Goal: Task Accomplishment & Management: Manage account settings

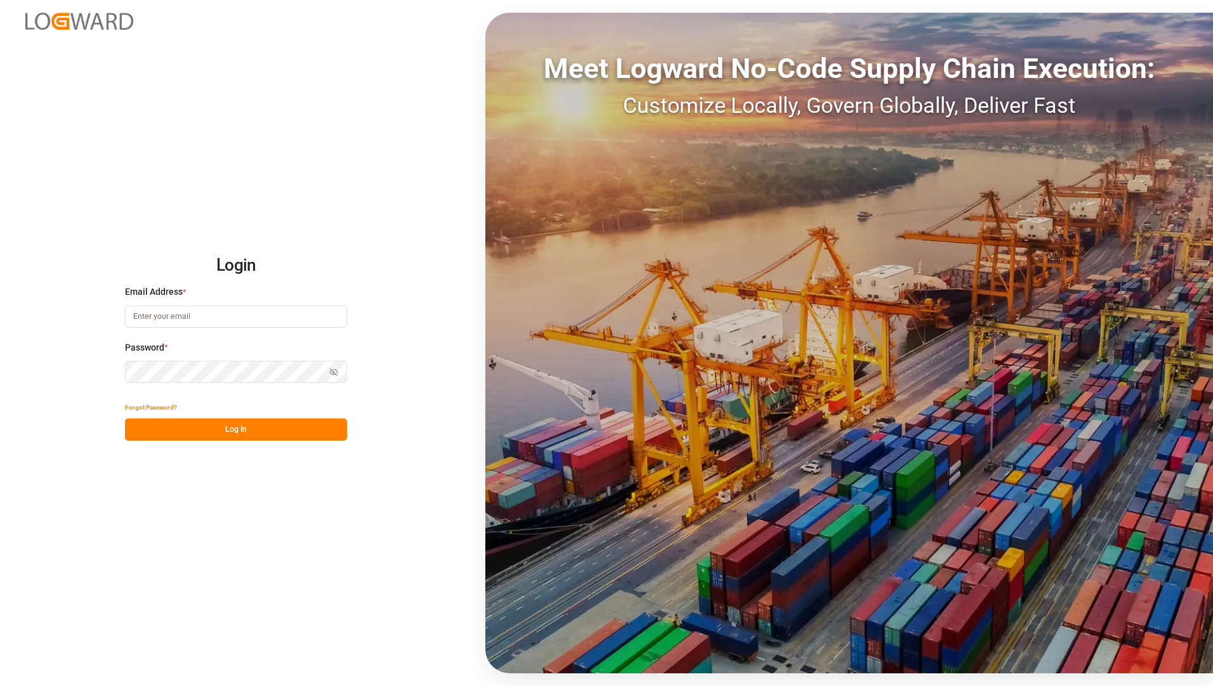
click at [211, 325] on input at bounding box center [236, 317] width 222 height 22
type input "[EMAIL_ADDRESS][PERSON_NAME][DOMAIN_NAME]"
click at [238, 533] on div "Login Email Address * [EMAIL_ADDRESS][PERSON_NAME][DOMAIN_NAME] Password * Show…" at bounding box center [606, 343] width 1213 height 686
click at [221, 436] on button "Log In" at bounding box center [236, 430] width 222 height 22
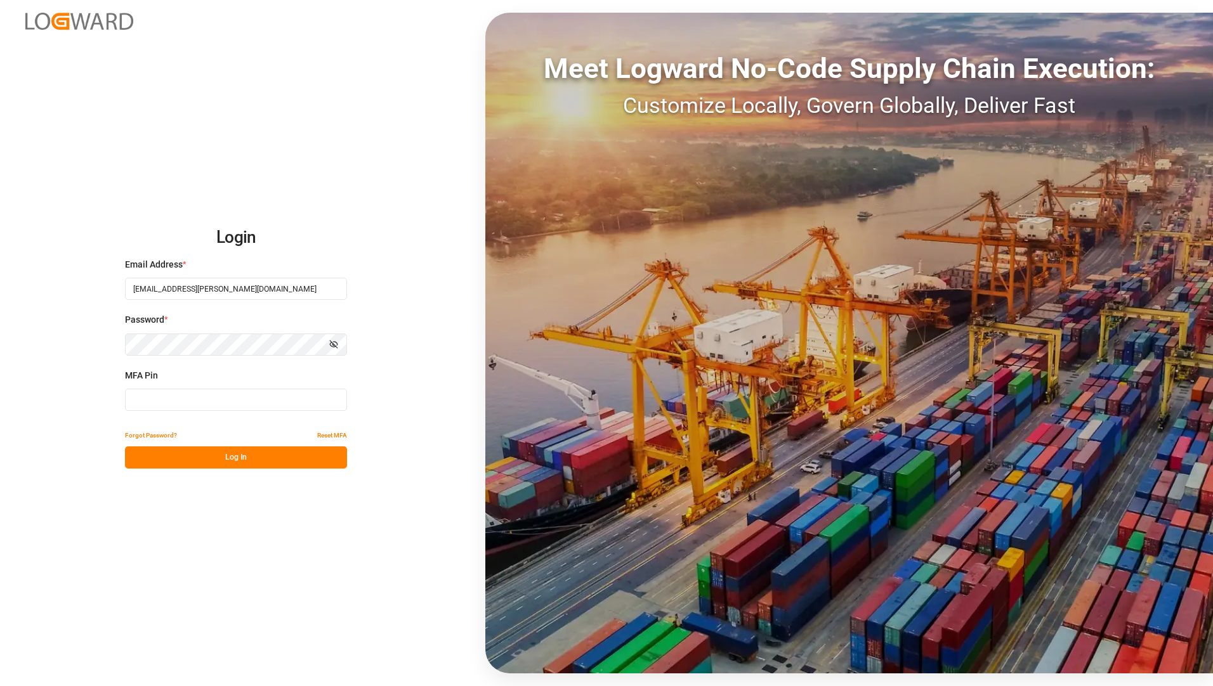
click at [211, 397] on input at bounding box center [236, 400] width 222 height 22
click at [212, 400] on input at bounding box center [236, 400] width 222 height 22
type input "146126"
click at [304, 462] on button "Log In" at bounding box center [236, 457] width 222 height 22
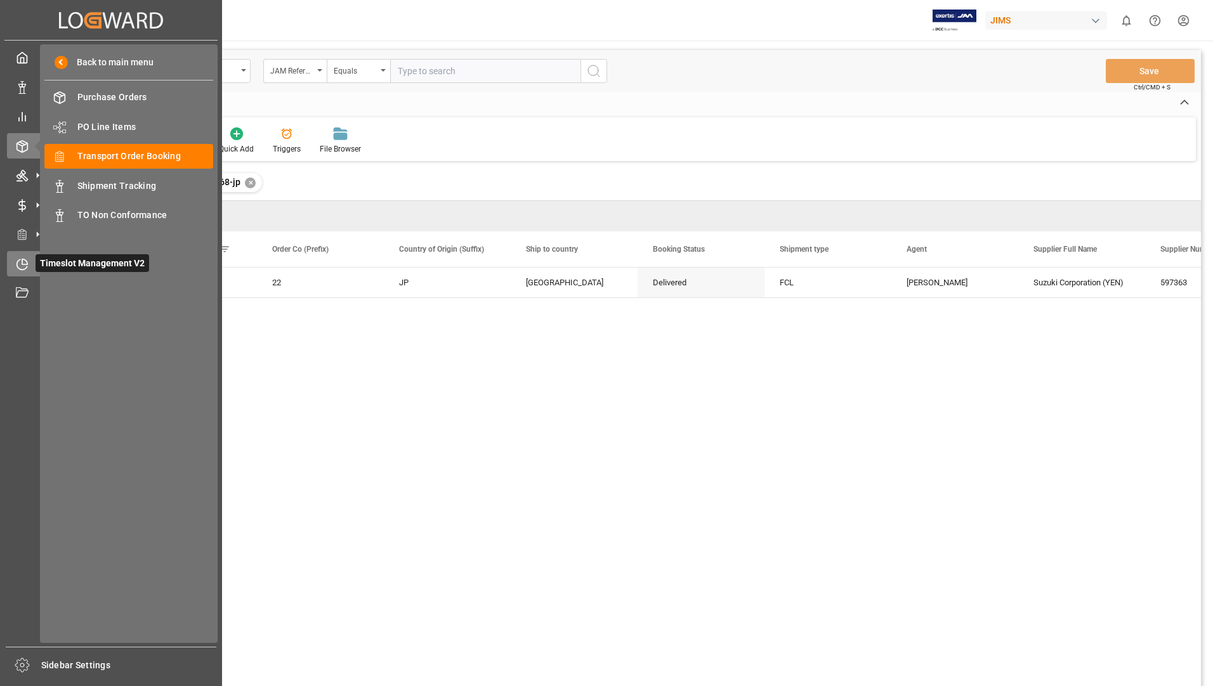
click at [55, 259] on span "Timeslot Management V2" at bounding box center [93, 263] width 114 height 18
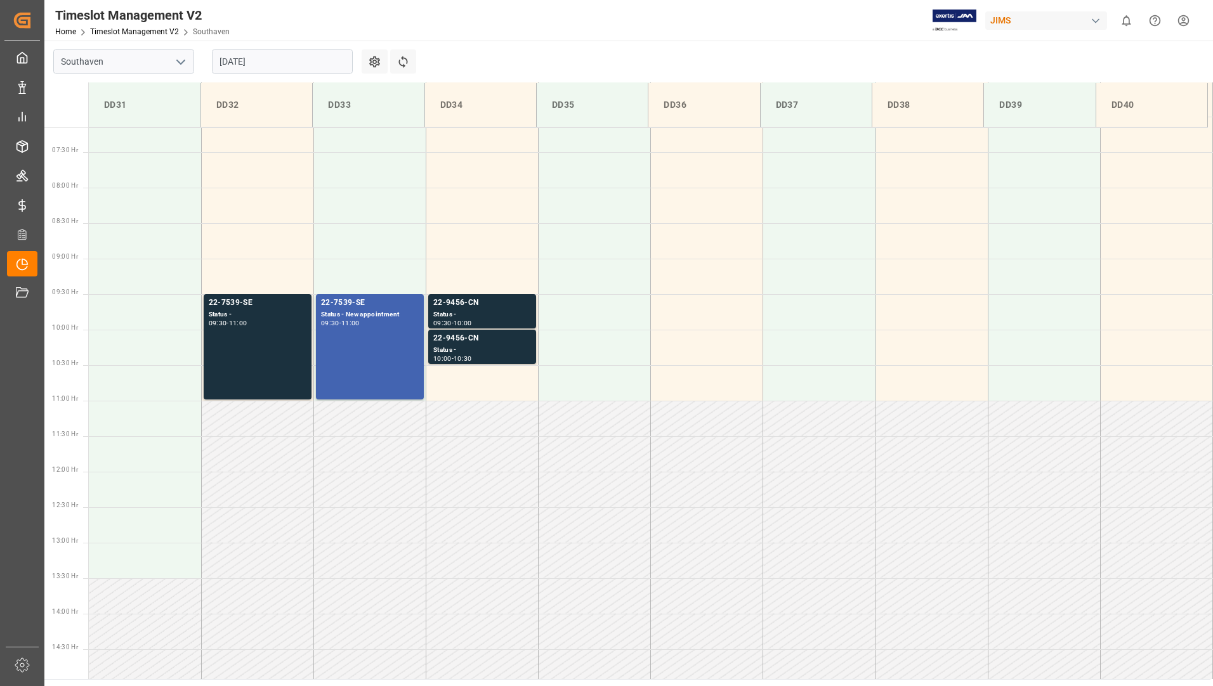
scroll to position [471, 0]
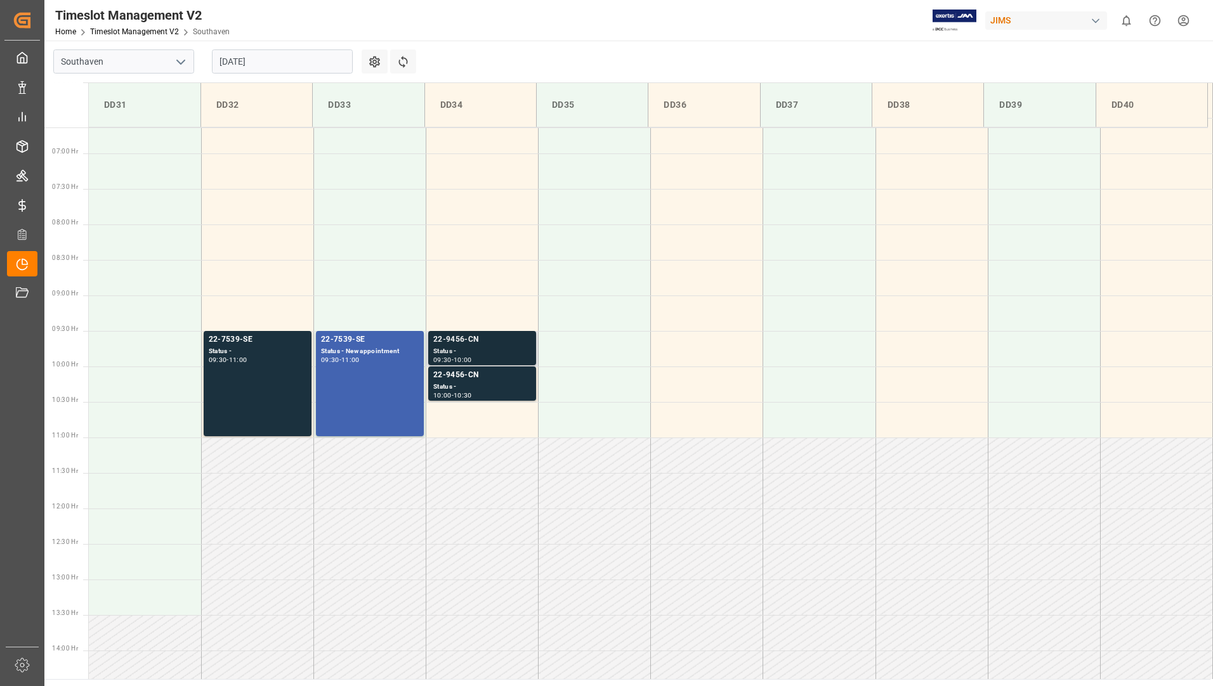
click at [445, 339] on div "22-9456-CN" at bounding box center [482, 340] width 98 height 13
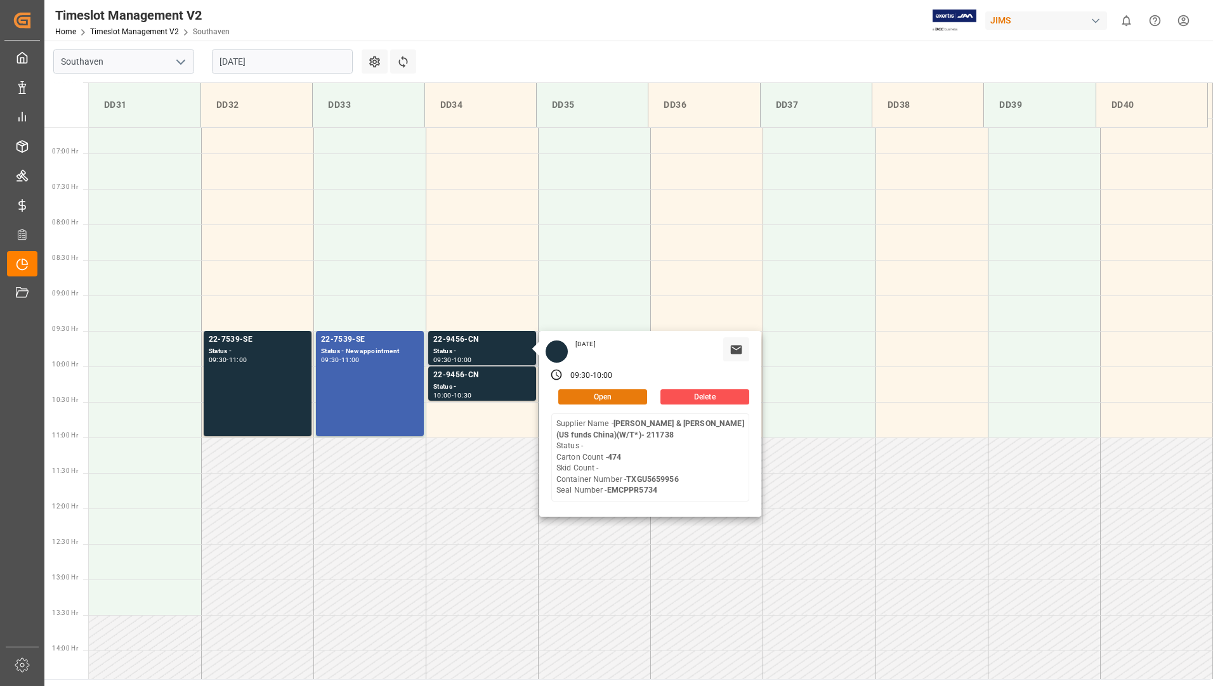
click at [580, 400] on button "Open" at bounding box center [602, 396] width 89 height 15
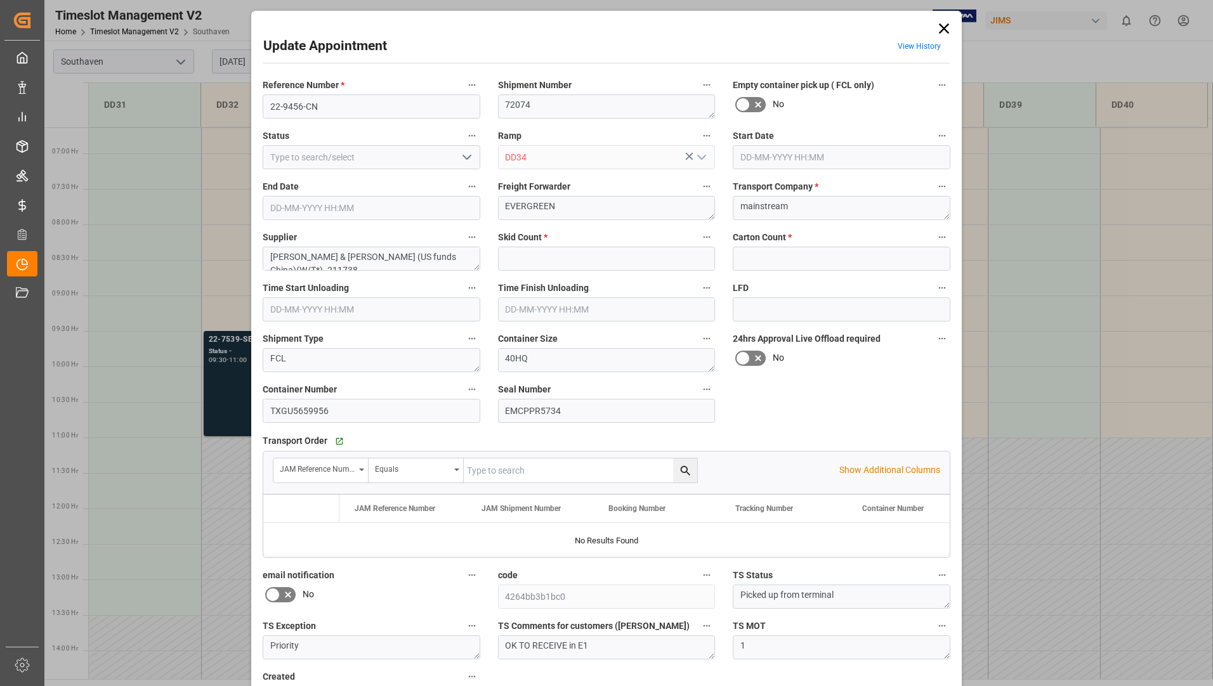
type input "0"
type input "474"
type input "[DATE] 09:30"
type input "[DATE] 10:00"
type input "[DATE] 20:00"
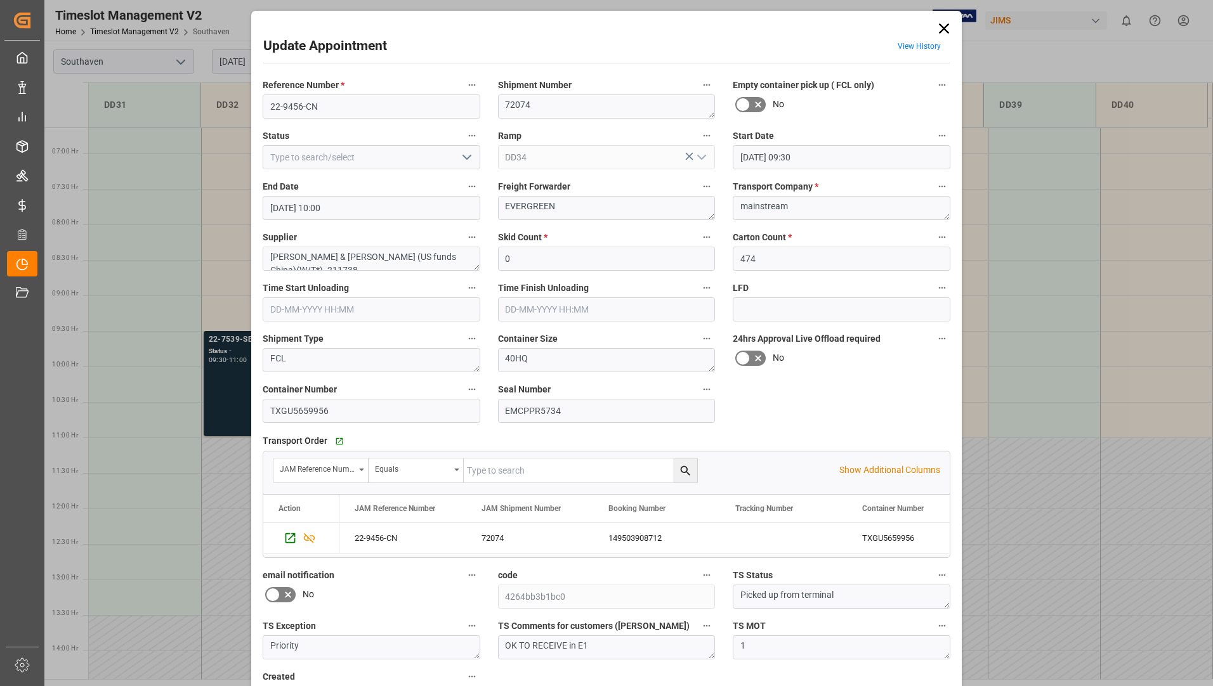
click at [459, 153] on icon "open menu" at bounding box center [466, 157] width 15 height 15
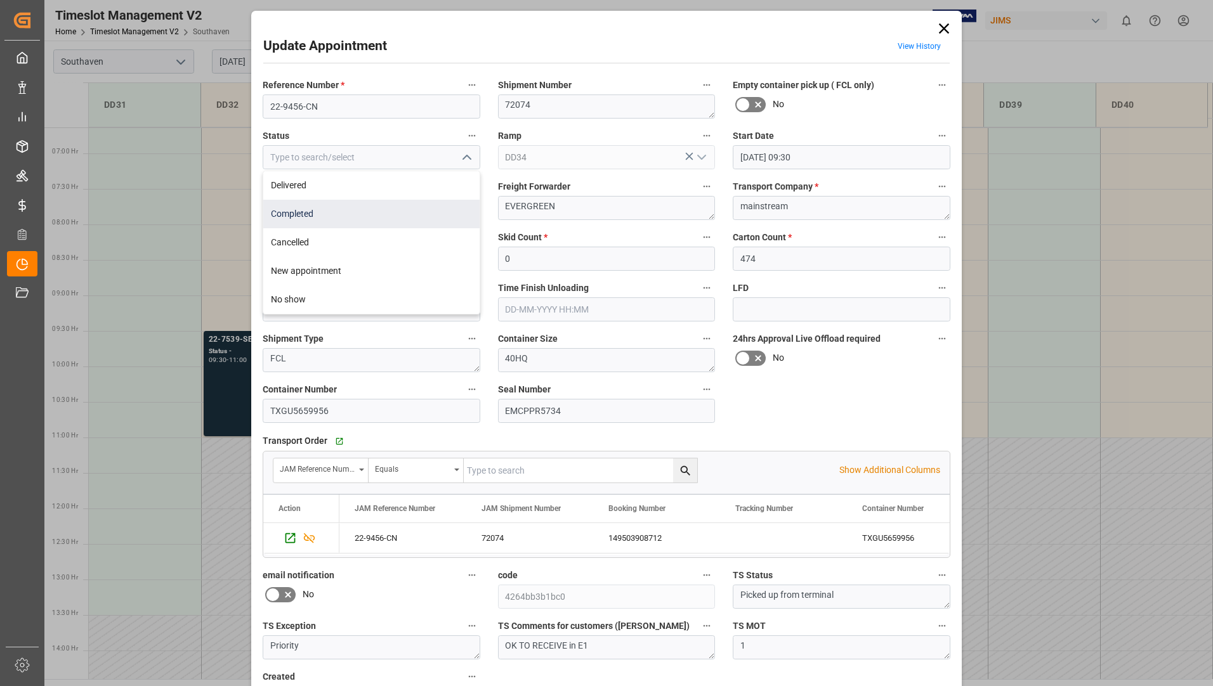
click at [426, 201] on div "Completed" at bounding box center [371, 214] width 216 height 29
type input "Completed"
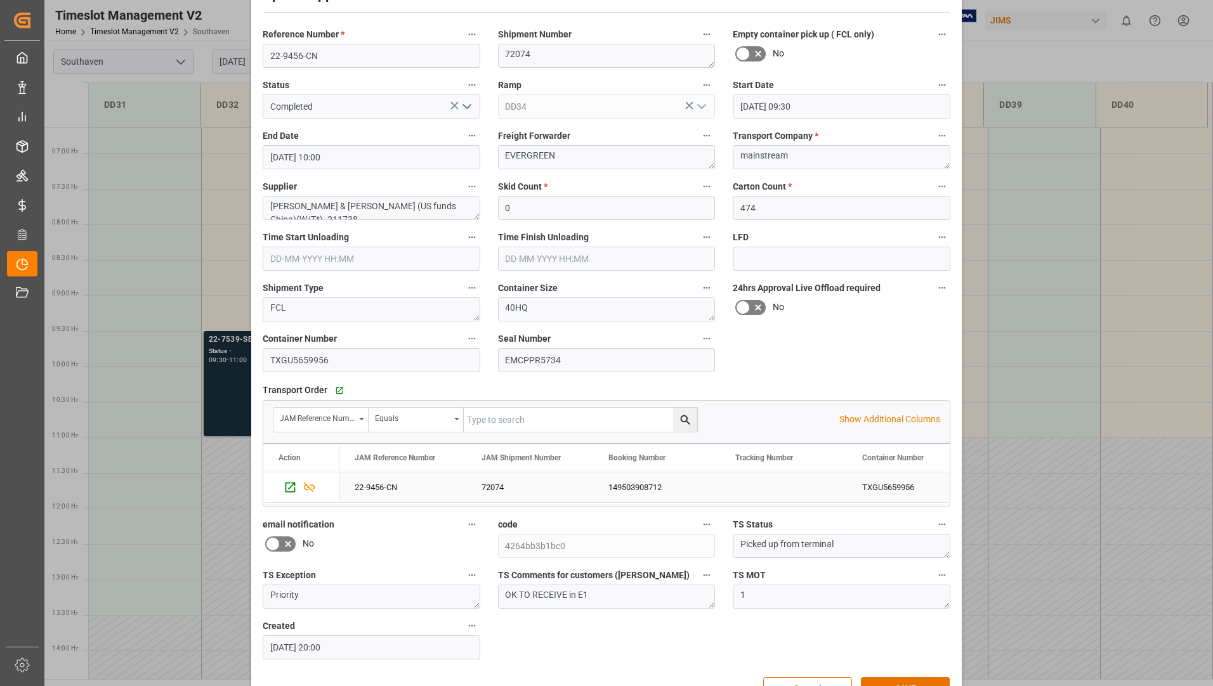
scroll to position [89, 0]
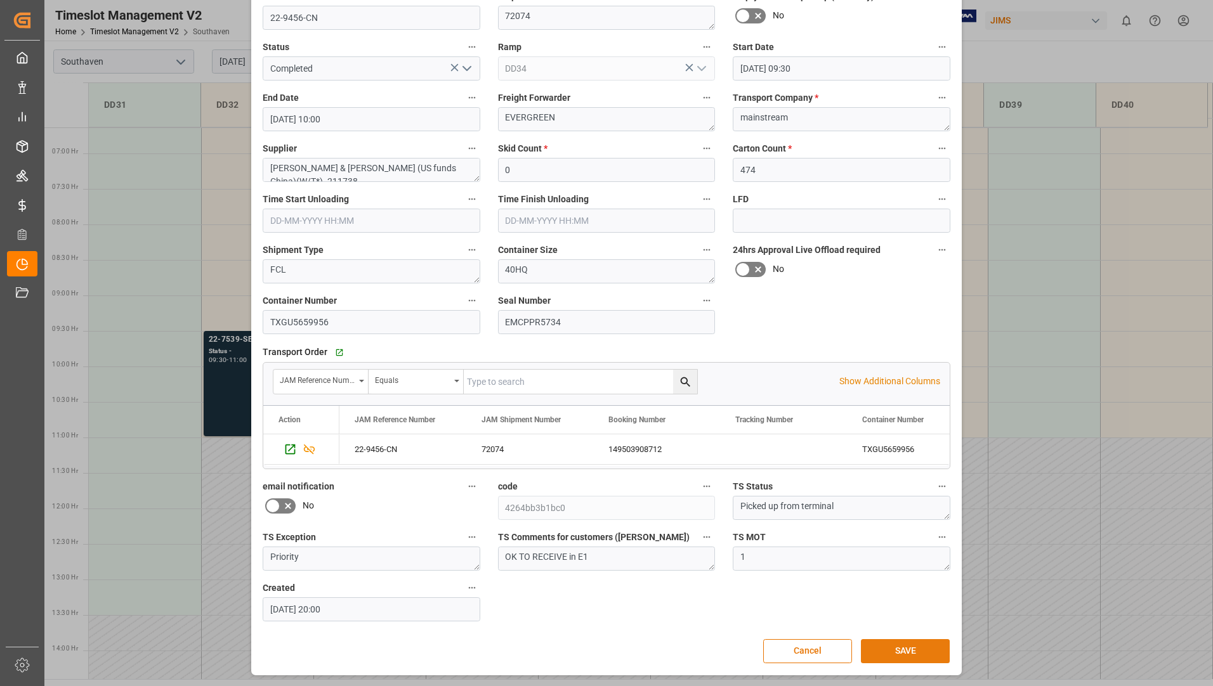
click at [899, 649] on button "SAVE" at bounding box center [905, 651] width 89 height 24
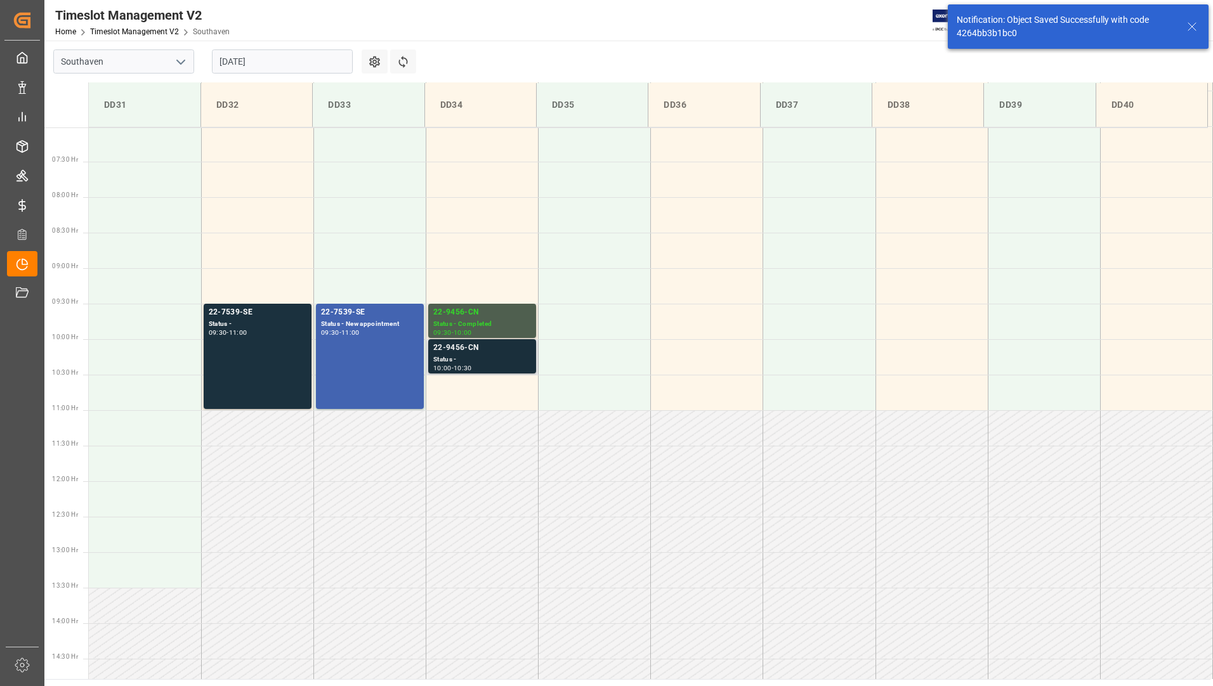
scroll to position [433, 0]
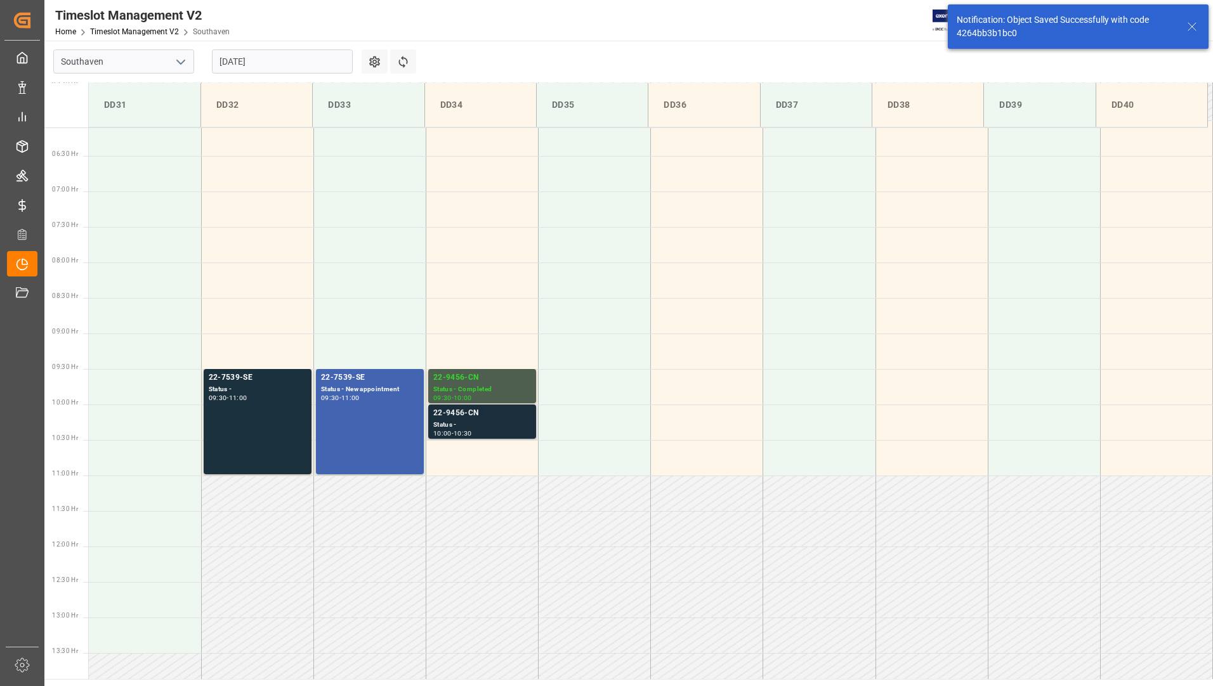
click at [493, 410] on div "22-9456-CN" at bounding box center [482, 413] width 98 height 13
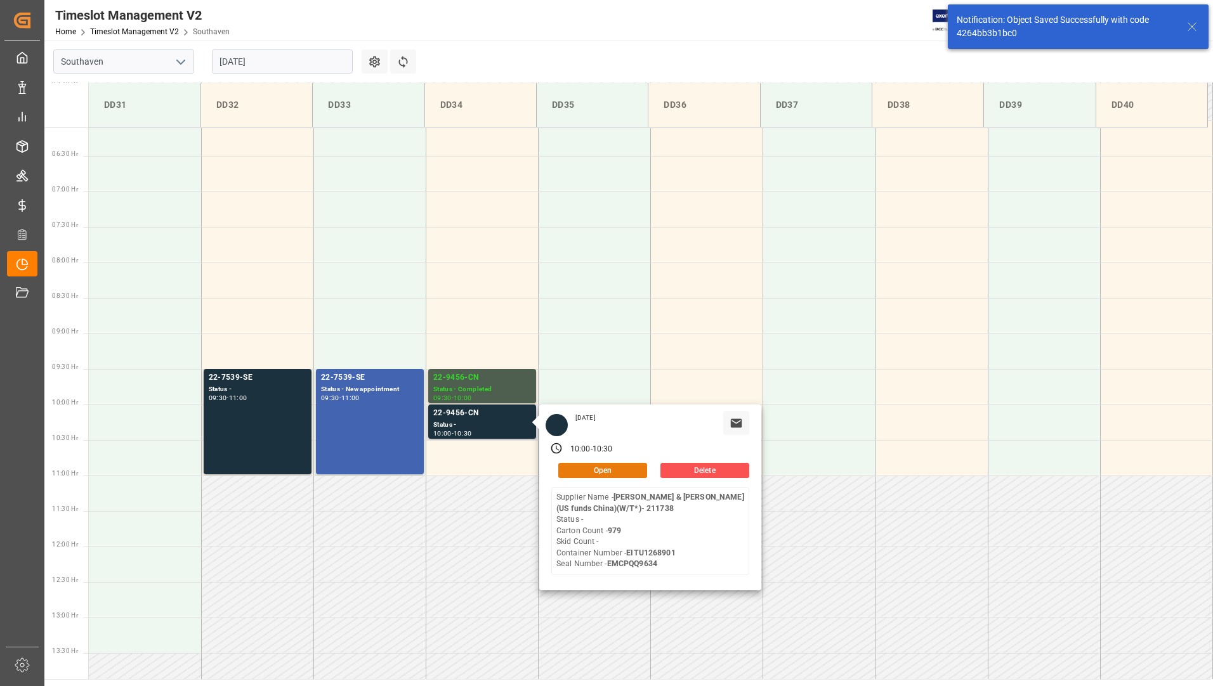
click at [579, 465] on button "Open" at bounding box center [602, 470] width 89 height 15
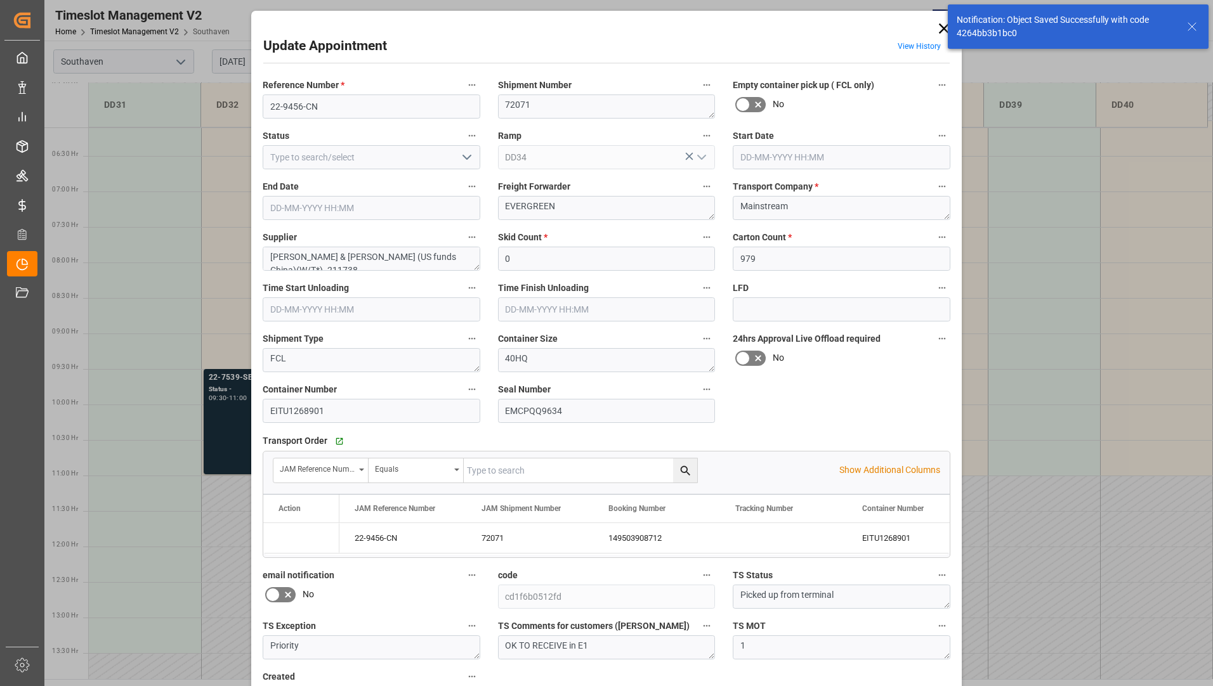
type input "[DATE] 10:00"
type input "[DATE] 10:30"
type input "[DATE] 19:58"
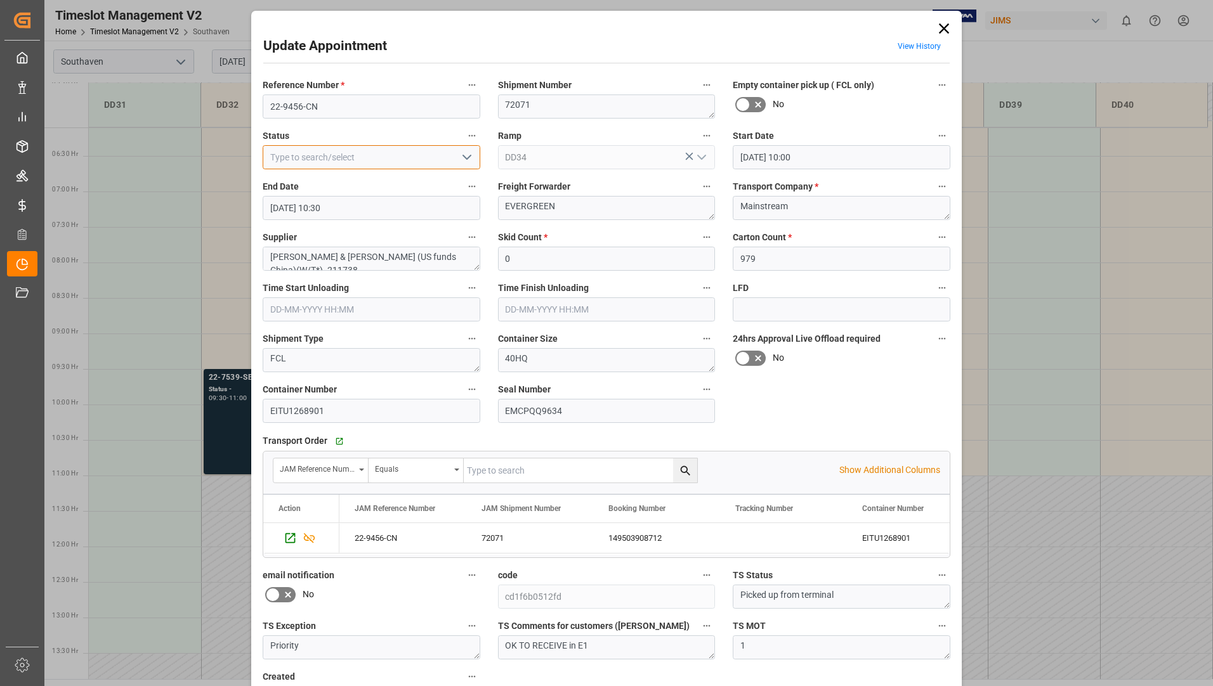
click at [448, 156] on input at bounding box center [372, 157] width 218 height 24
click at [465, 162] on icon "open menu" at bounding box center [466, 157] width 15 height 15
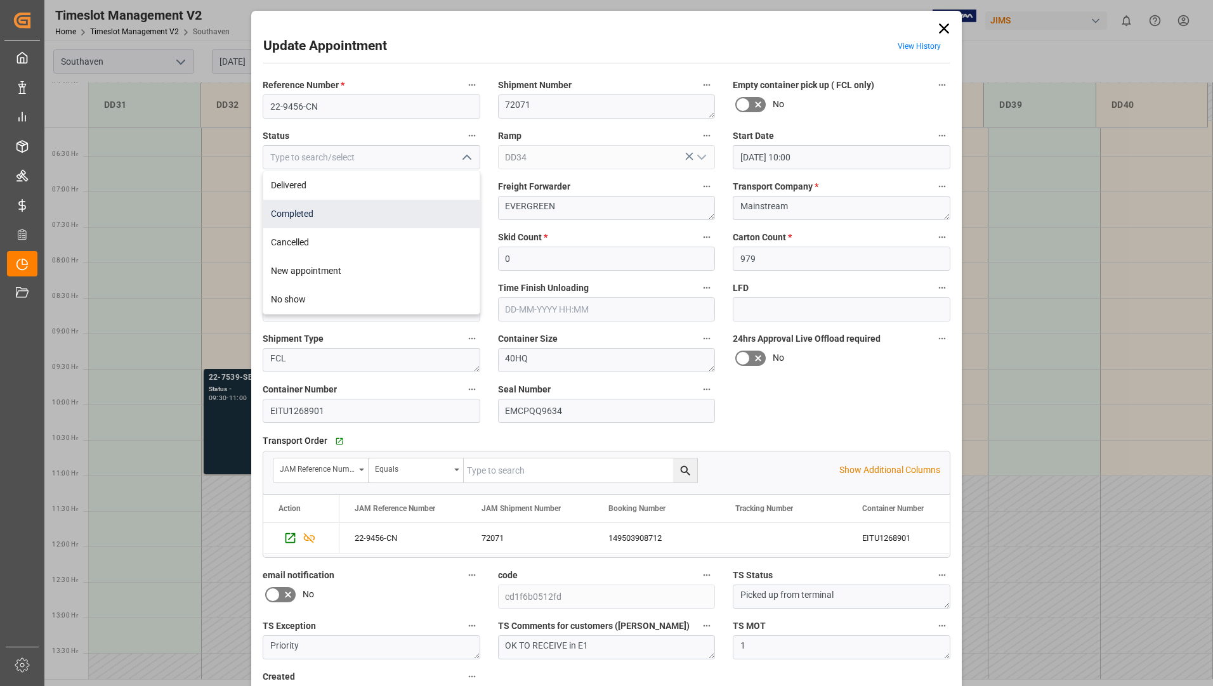
click at [436, 211] on div "Completed" at bounding box center [371, 214] width 216 height 29
type input "Completed"
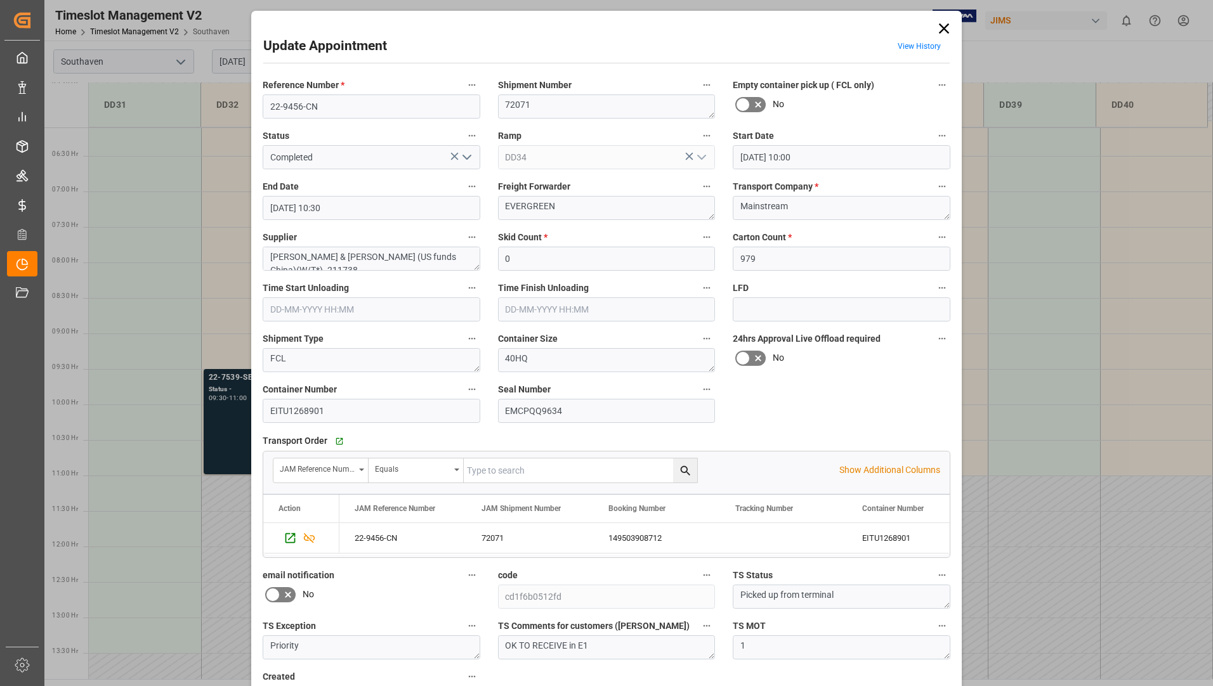
scroll to position [89, 0]
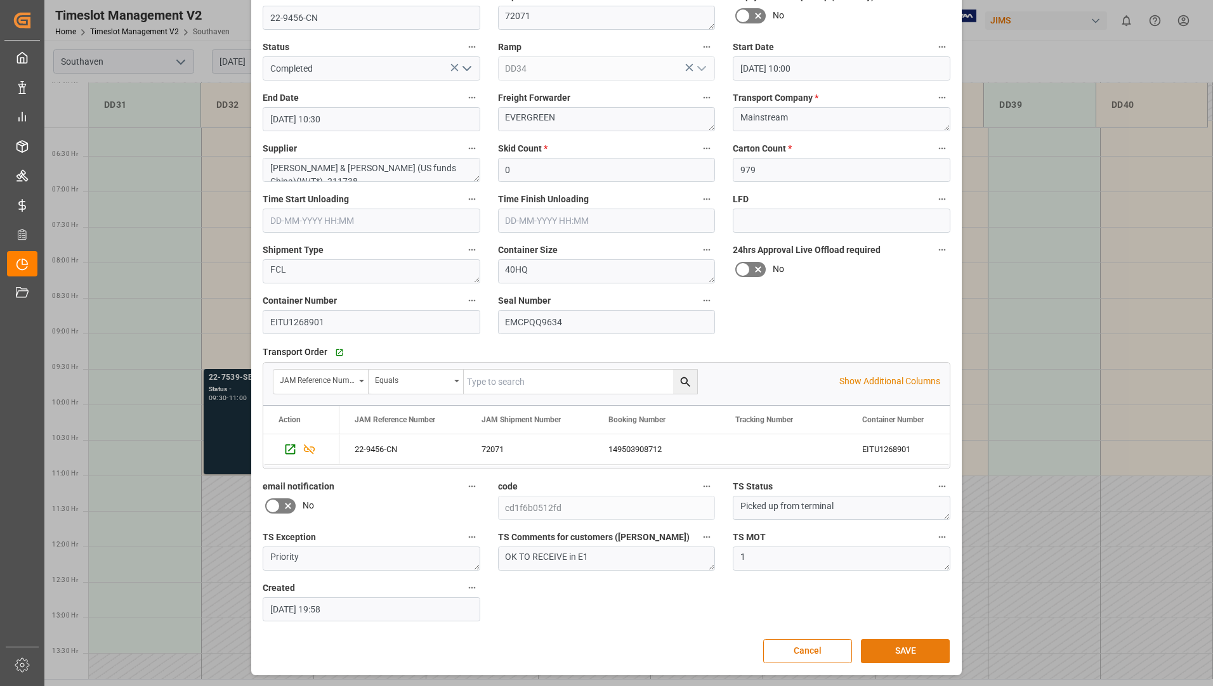
click at [924, 653] on button "SAVE" at bounding box center [905, 651] width 89 height 24
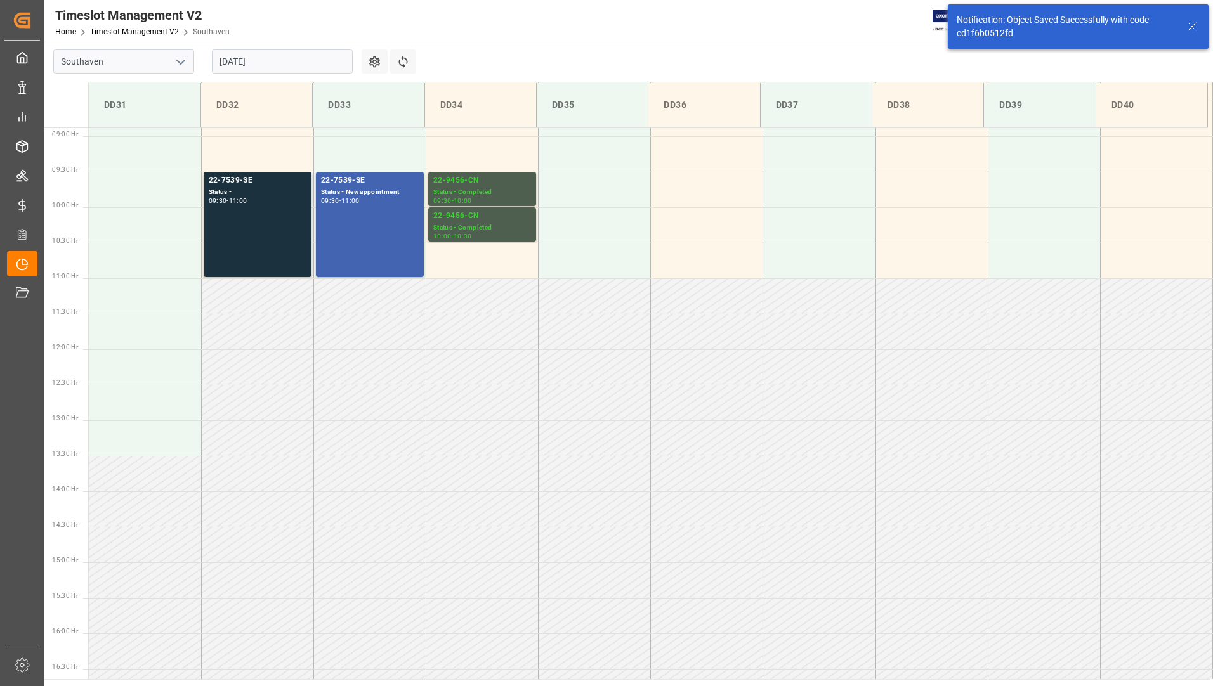
scroll to position [631, 0]
click at [268, 250] on div "22-7539-SE Status - 09:30 - 11:00" at bounding box center [258, 224] width 98 height 100
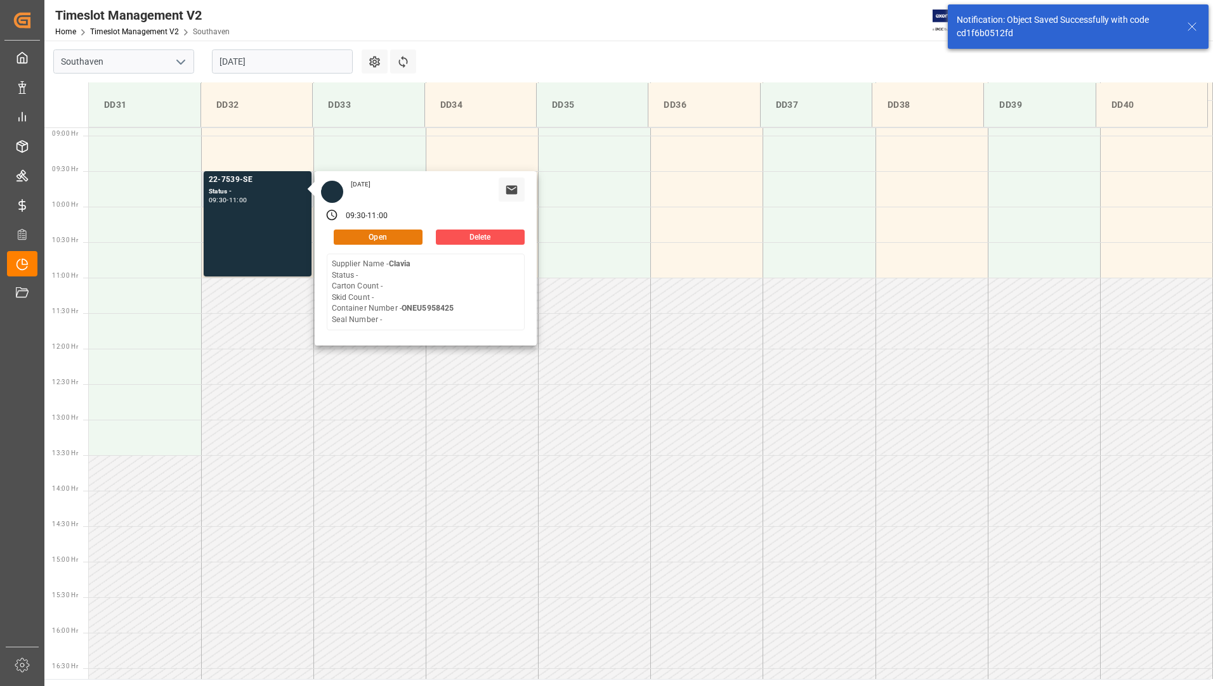
click at [377, 241] on button "Open" at bounding box center [378, 237] width 89 height 15
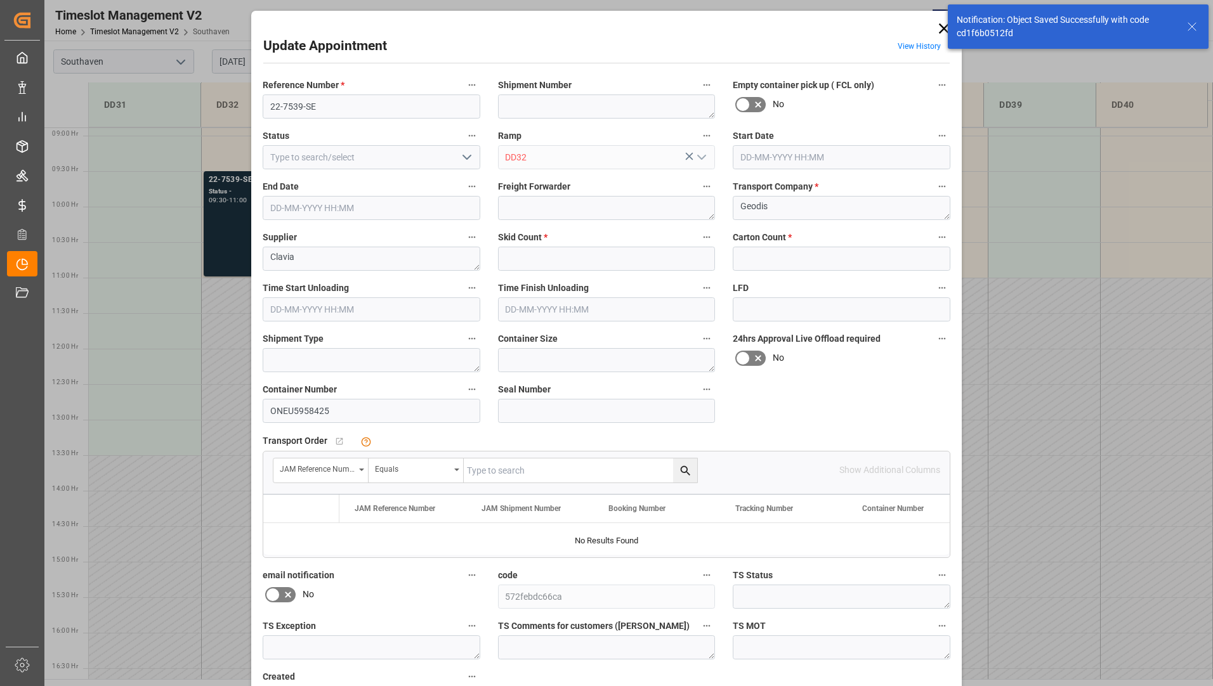
type input "0"
type input "[DATE] 09:30"
type input "[DATE] 11:00"
type input "[DATE] 14:45"
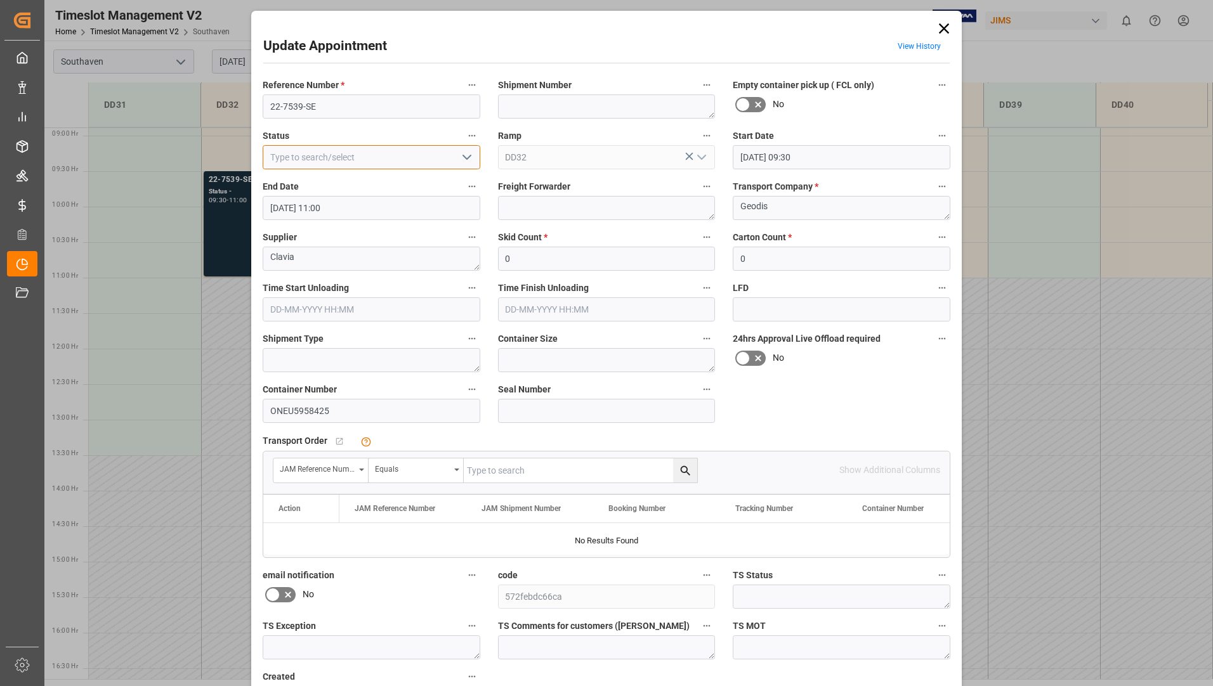
click at [438, 156] on input at bounding box center [372, 157] width 218 height 24
click at [460, 157] on icon "open menu" at bounding box center [466, 157] width 15 height 15
click at [417, 207] on div "Completed" at bounding box center [371, 214] width 216 height 29
type input "Completed"
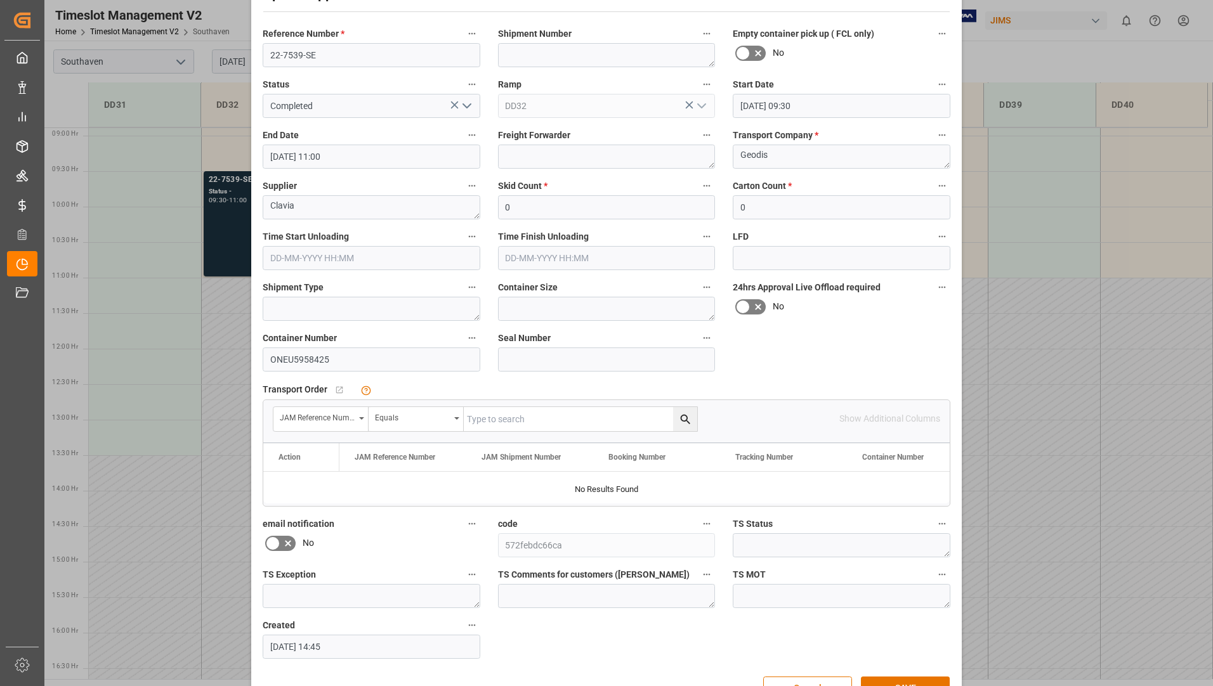
scroll to position [89, 0]
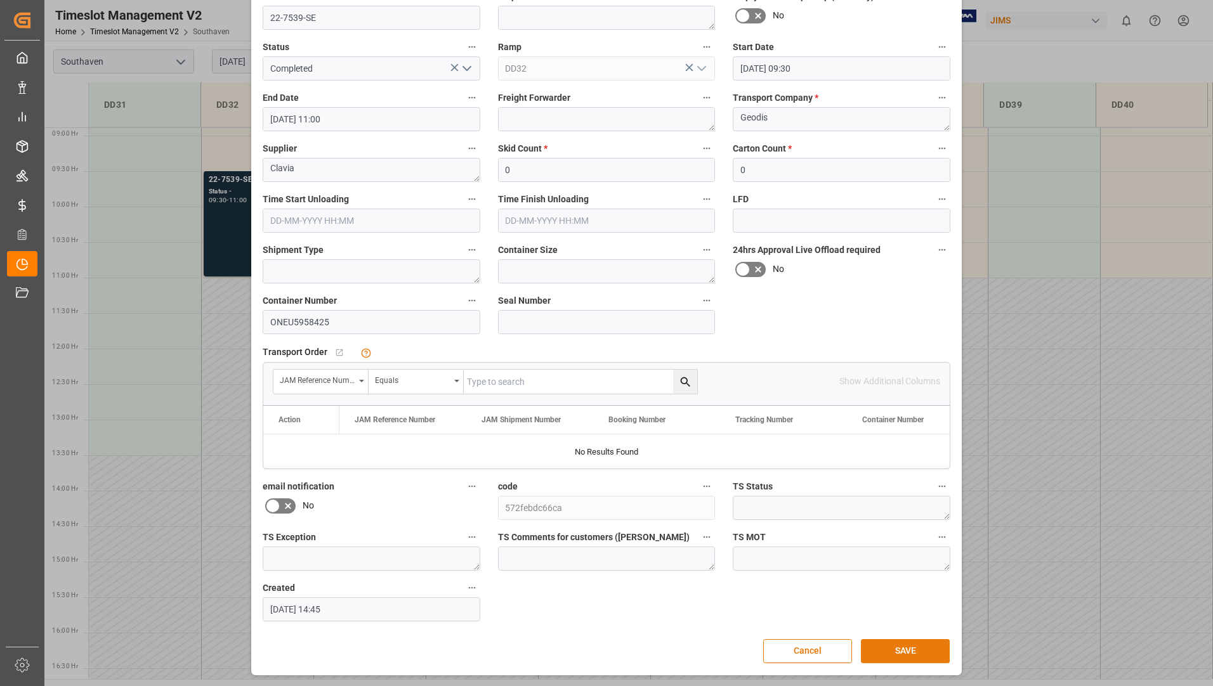
click at [883, 651] on button "SAVE" at bounding box center [905, 651] width 89 height 24
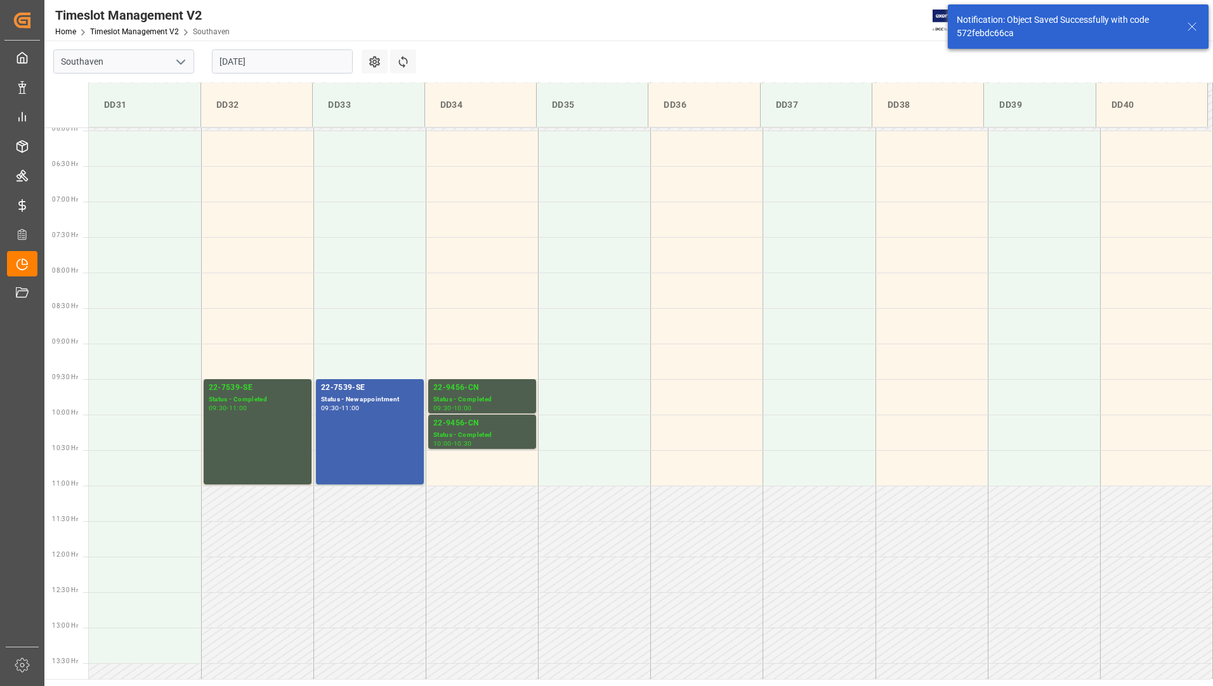
scroll to position [342, 0]
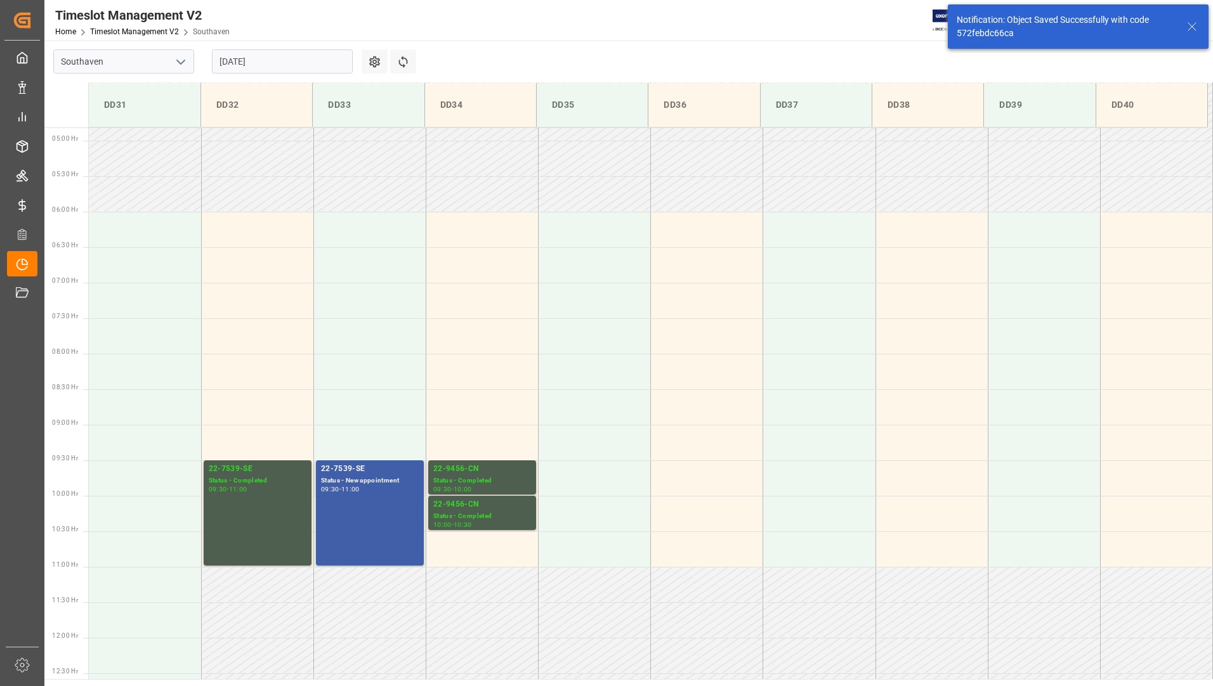
click at [381, 479] on div "Status - New appointment" at bounding box center [370, 481] width 98 height 11
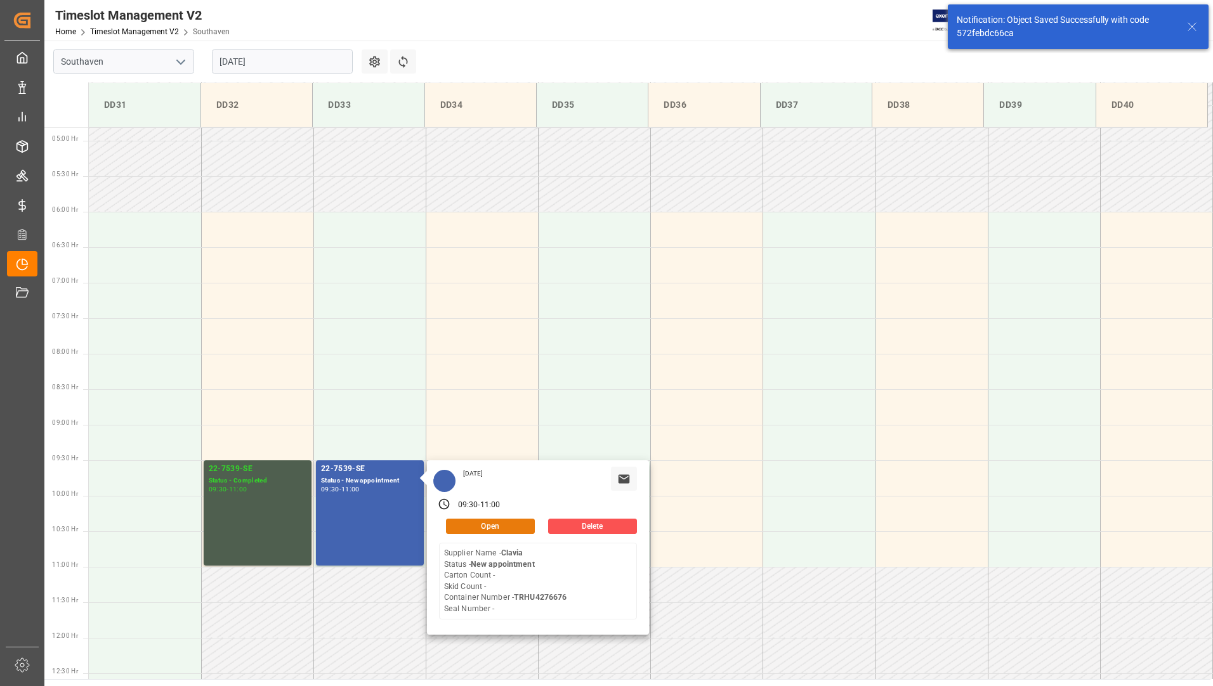
click at [492, 523] on button "Open" at bounding box center [490, 526] width 89 height 15
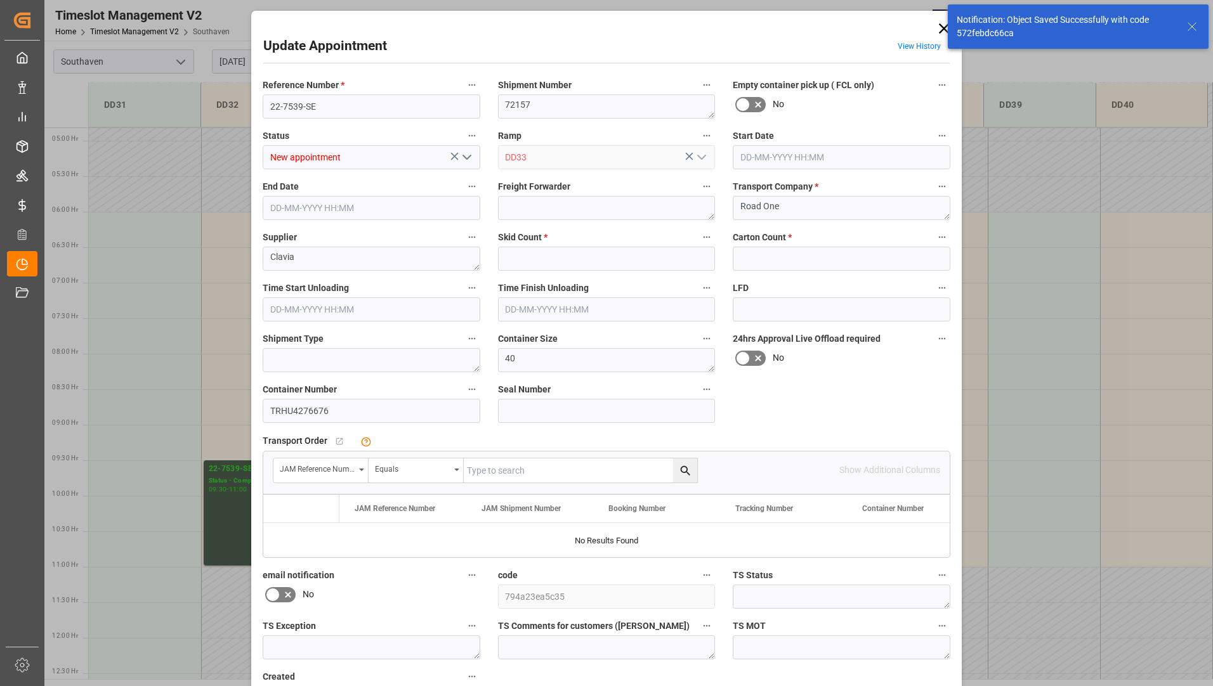
type input "0"
type input "[DATE] 09:30"
type input "[DATE] 11:00"
type input "[DATE] 19:54"
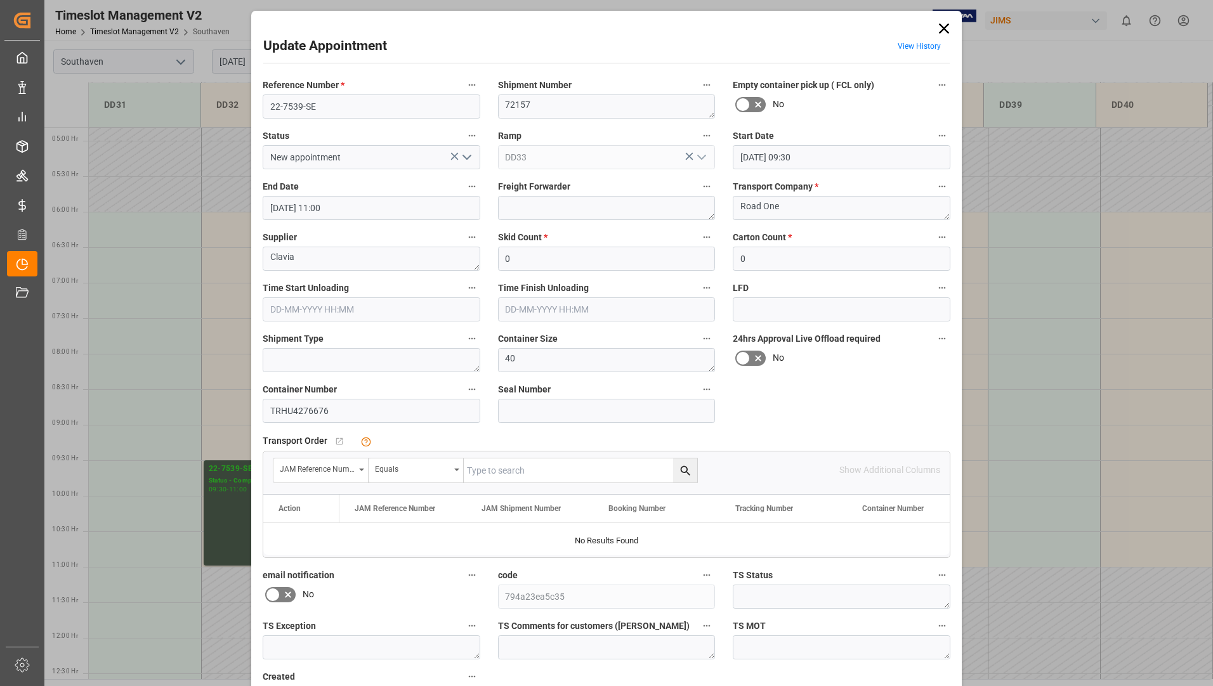
click at [456, 155] on button "open menu" at bounding box center [465, 158] width 19 height 20
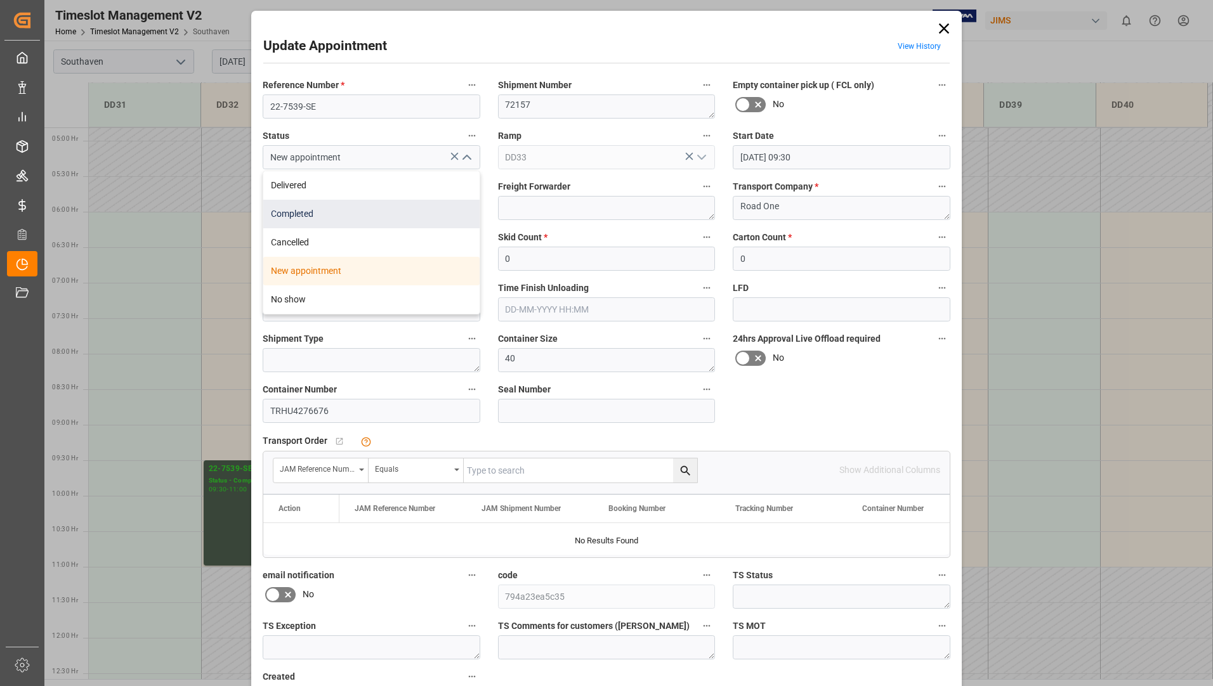
click at [424, 209] on div "Completed" at bounding box center [371, 214] width 216 height 29
type input "Completed"
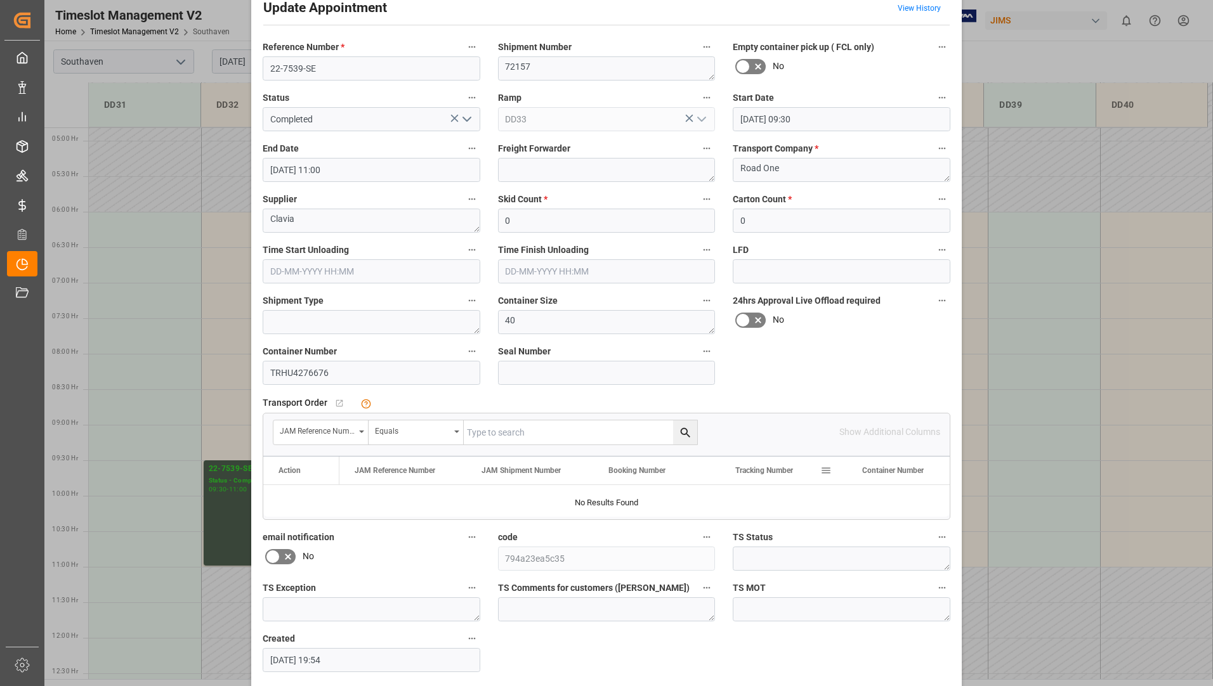
scroll to position [89, 0]
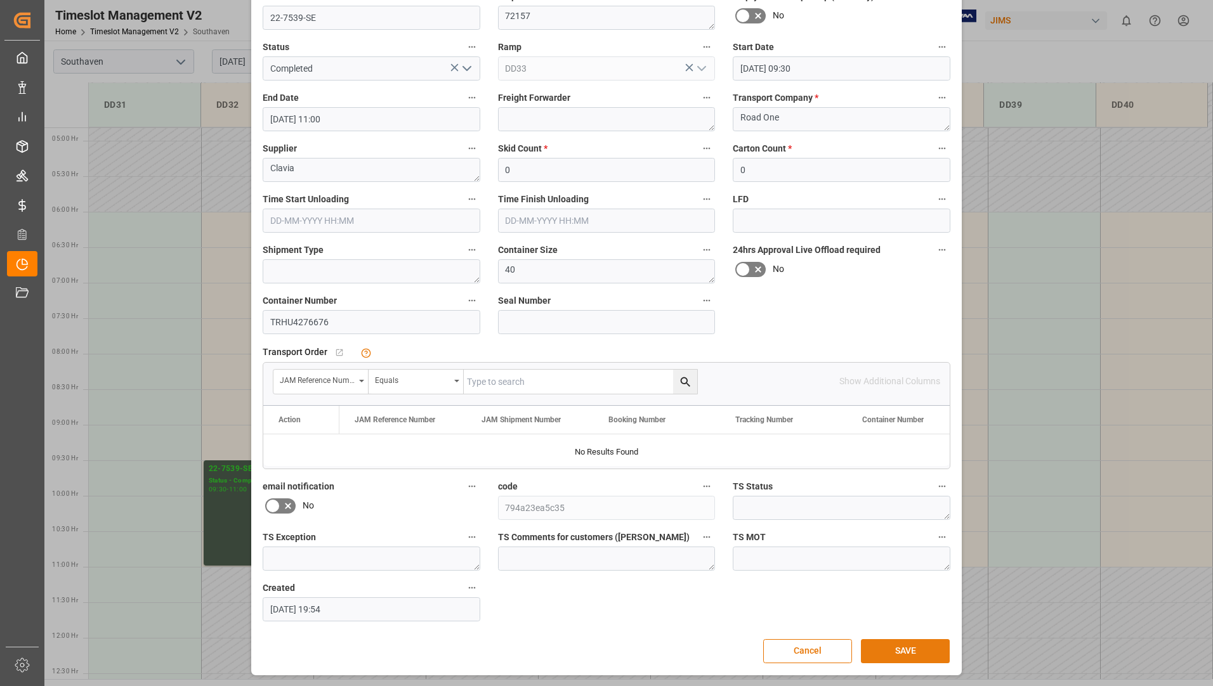
click at [889, 651] on button "SAVE" at bounding box center [905, 651] width 89 height 24
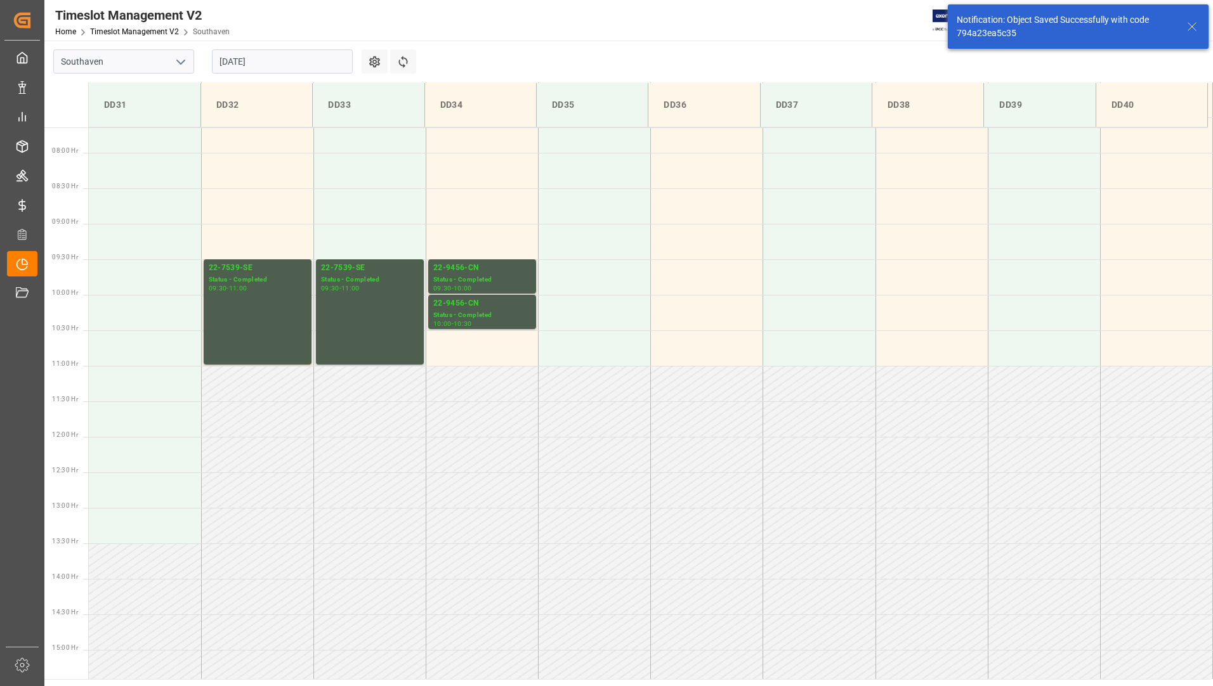
scroll to position [560, 0]
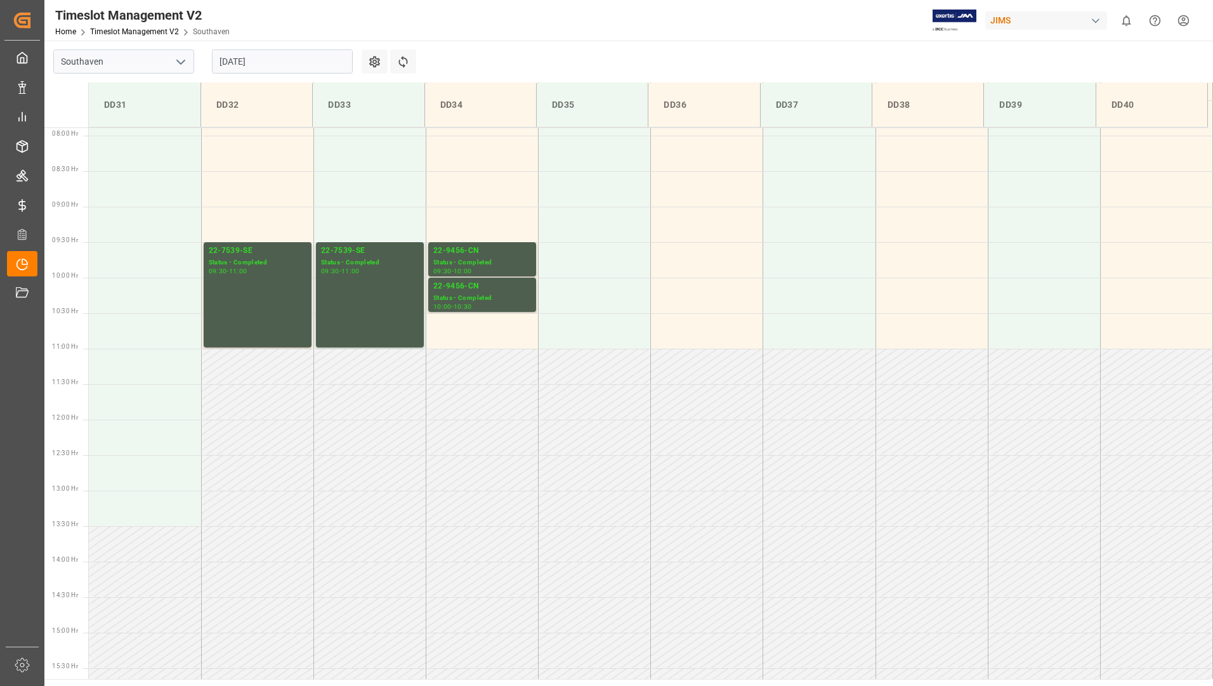
click at [329, 65] on input "[DATE]" at bounding box center [282, 61] width 141 height 24
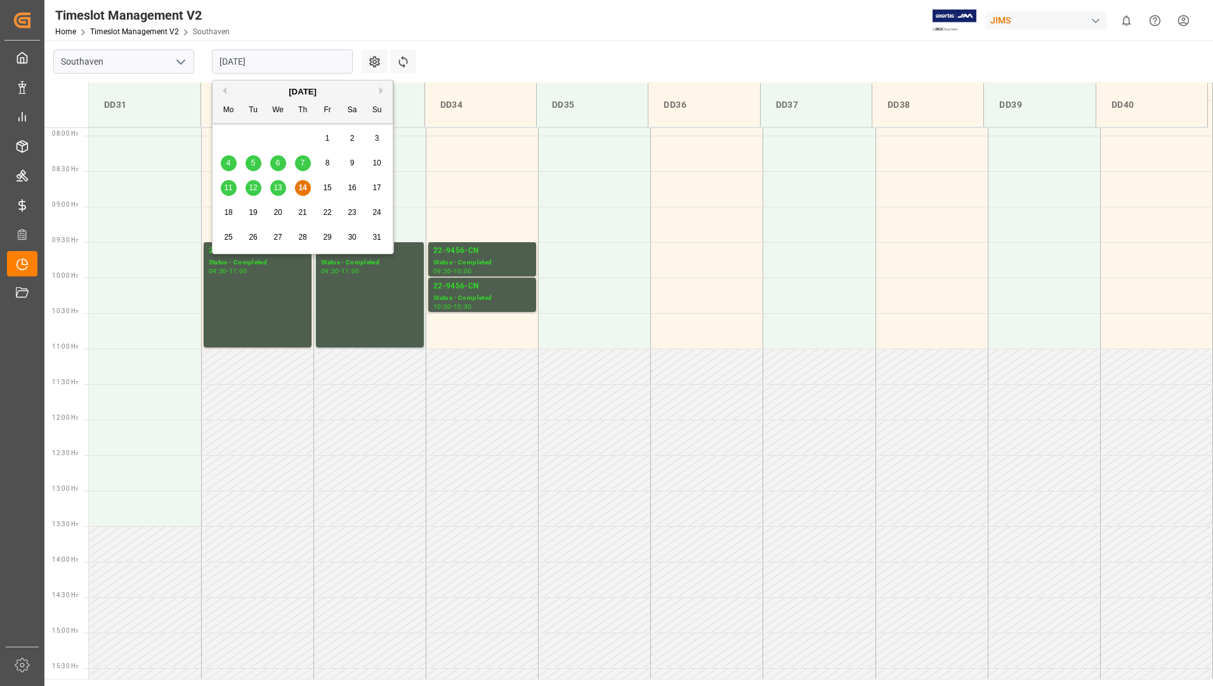
click at [329, 187] on span "15" at bounding box center [327, 187] width 8 height 9
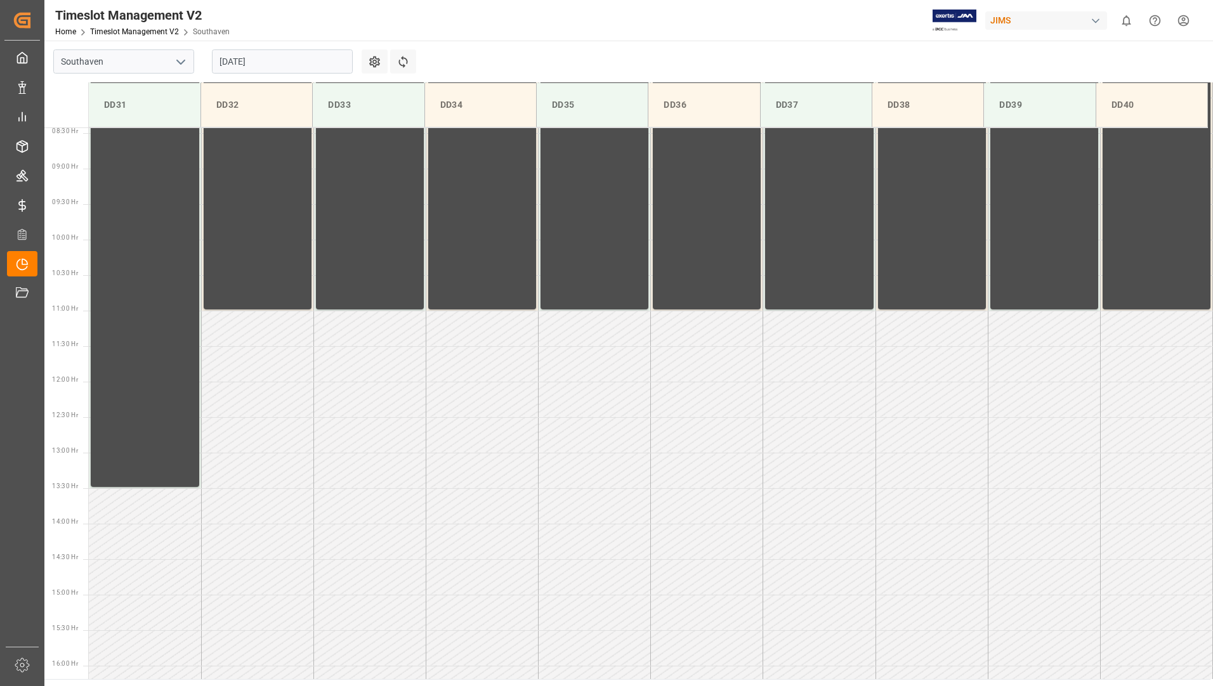
scroll to position [218, 0]
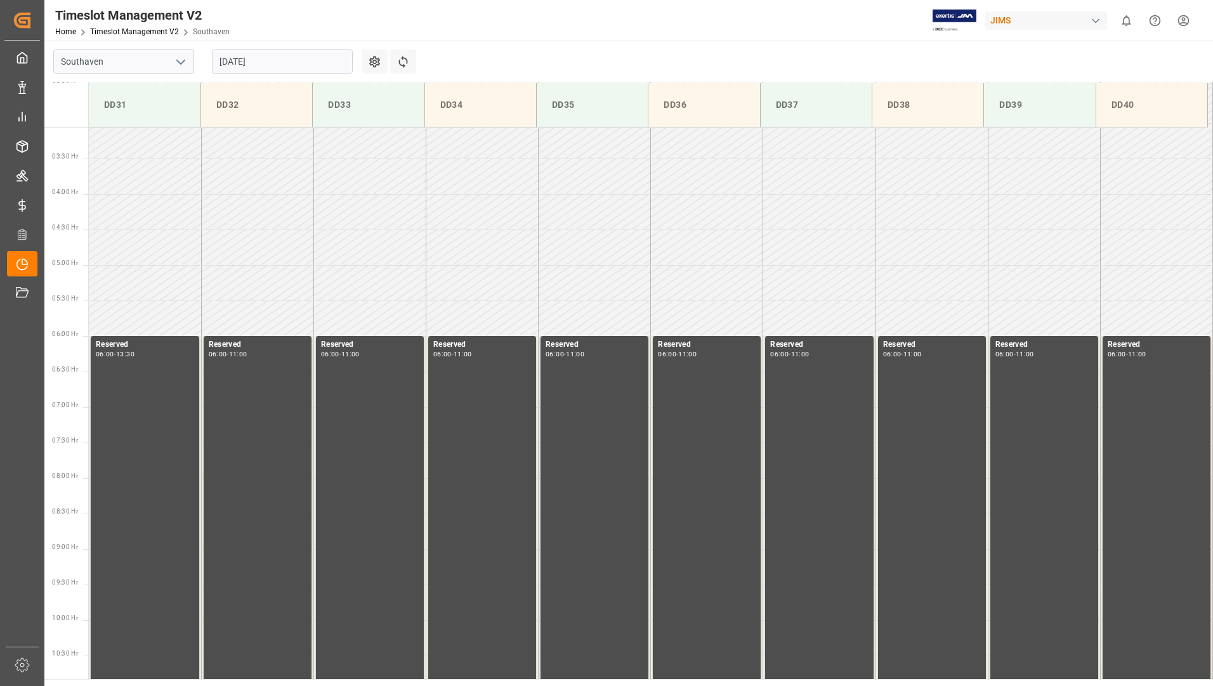
click at [320, 65] on input "[DATE]" at bounding box center [282, 61] width 141 height 24
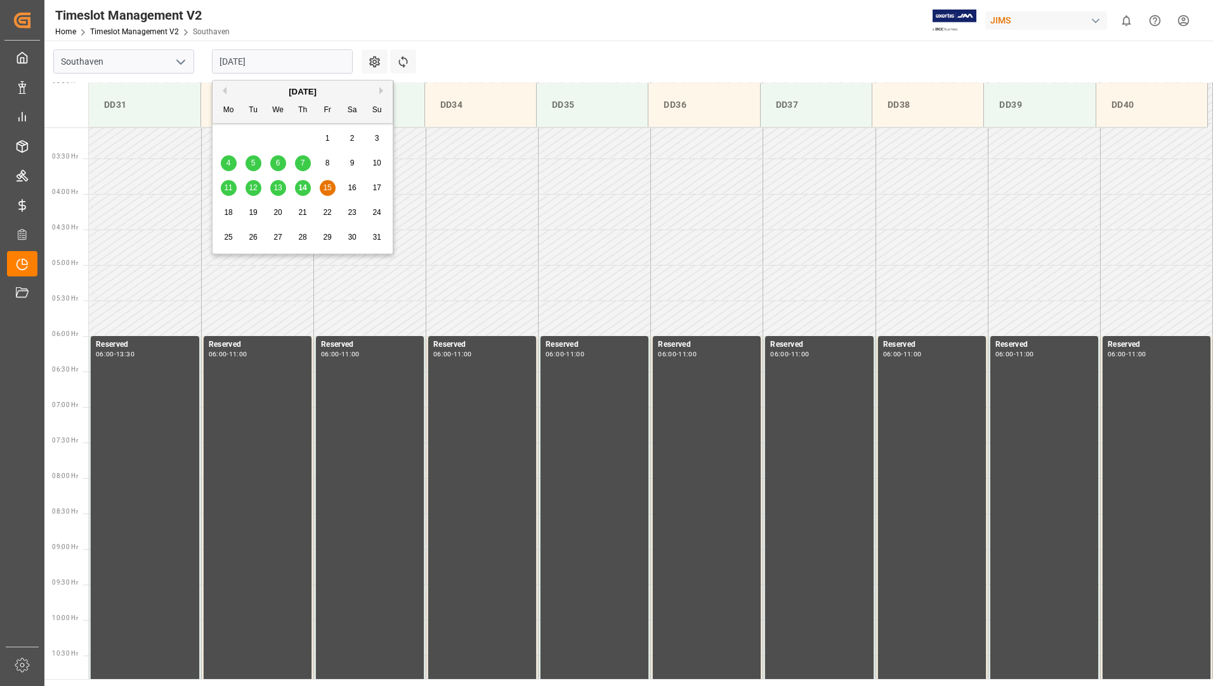
click at [231, 212] on span "18" at bounding box center [228, 212] width 8 height 9
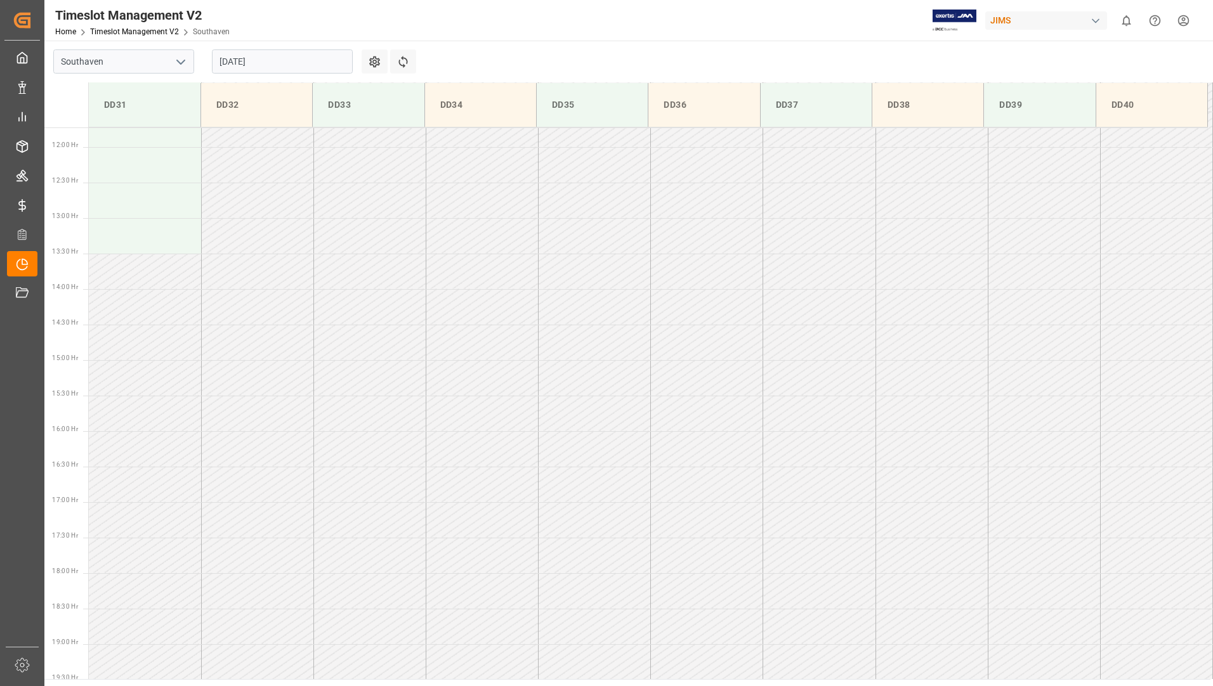
scroll to position [915, 0]
click at [296, 65] on input "[DATE]" at bounding box center [282, 61] width 141 height 24
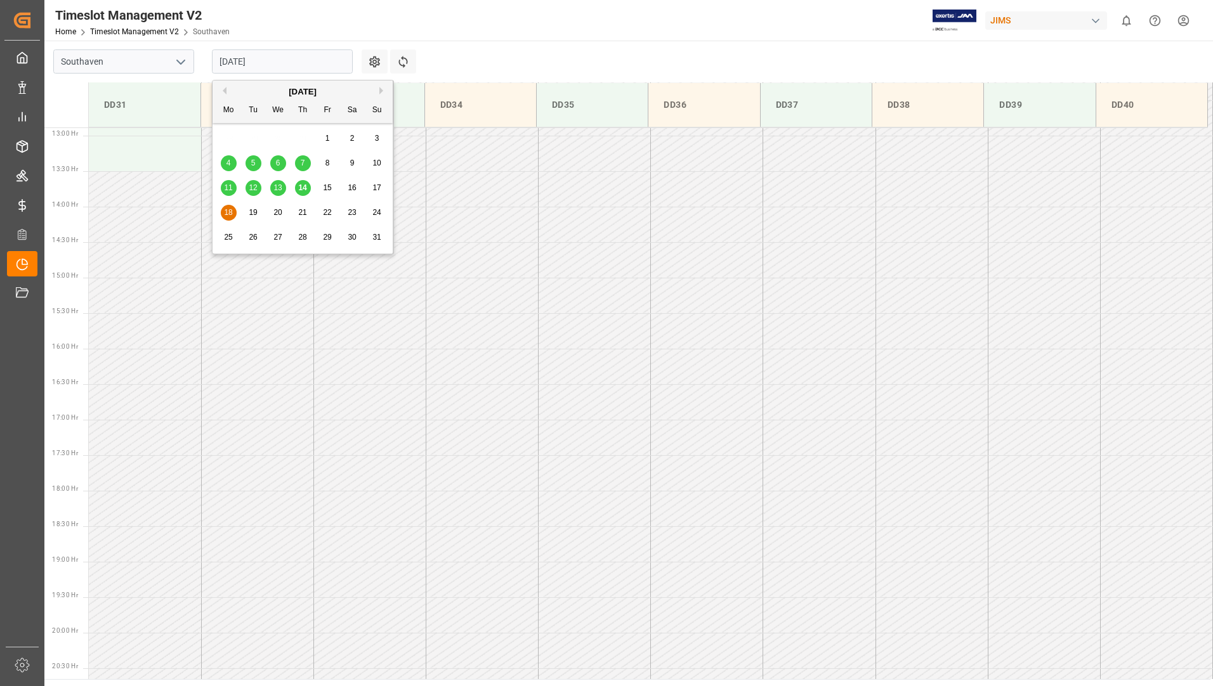
click at [331, 186] on span "15" at bounding box center [327, 187] width 8 height 9
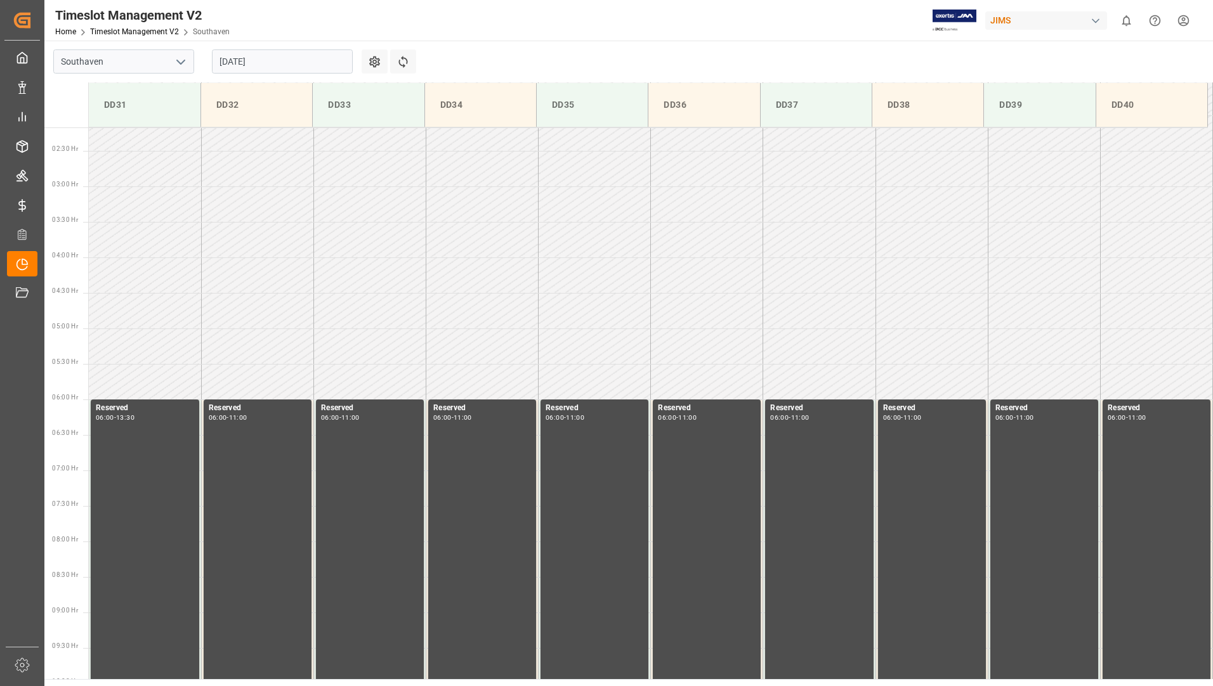
scroll to position [0, 0]
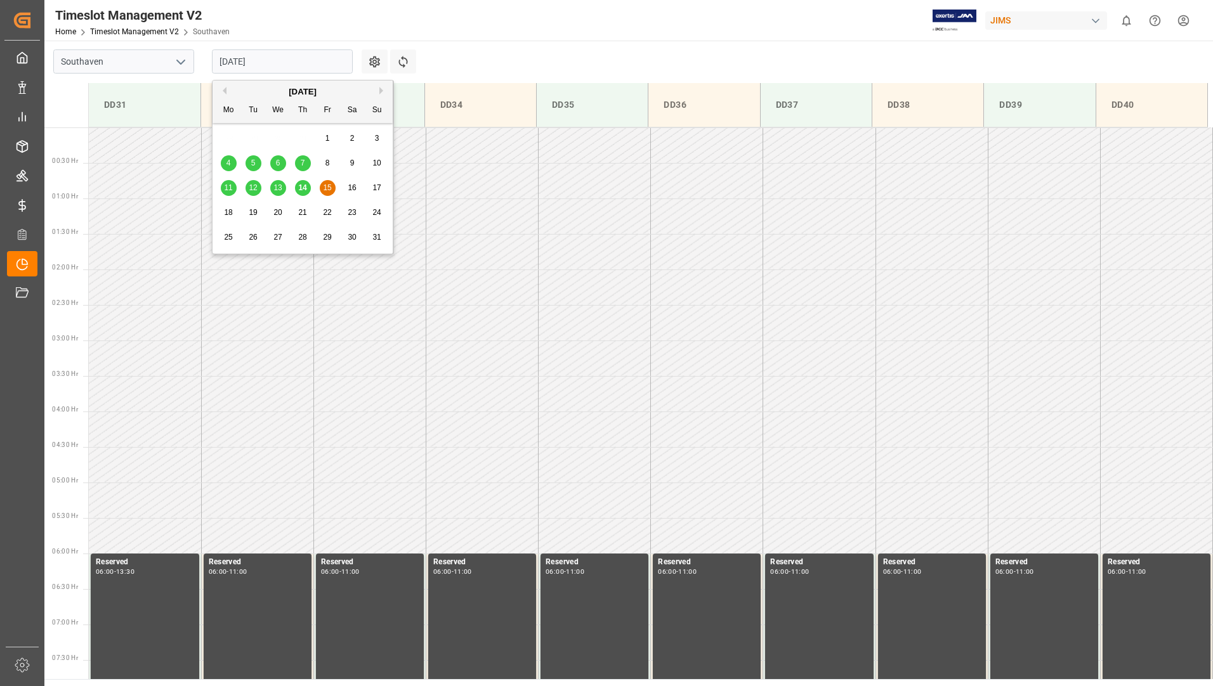
click at [330, 62] on input "[DATE]" at bounding box center [282, 61] width 141 height 24
